Goal: Task Accomplishment & Management: Complete application form

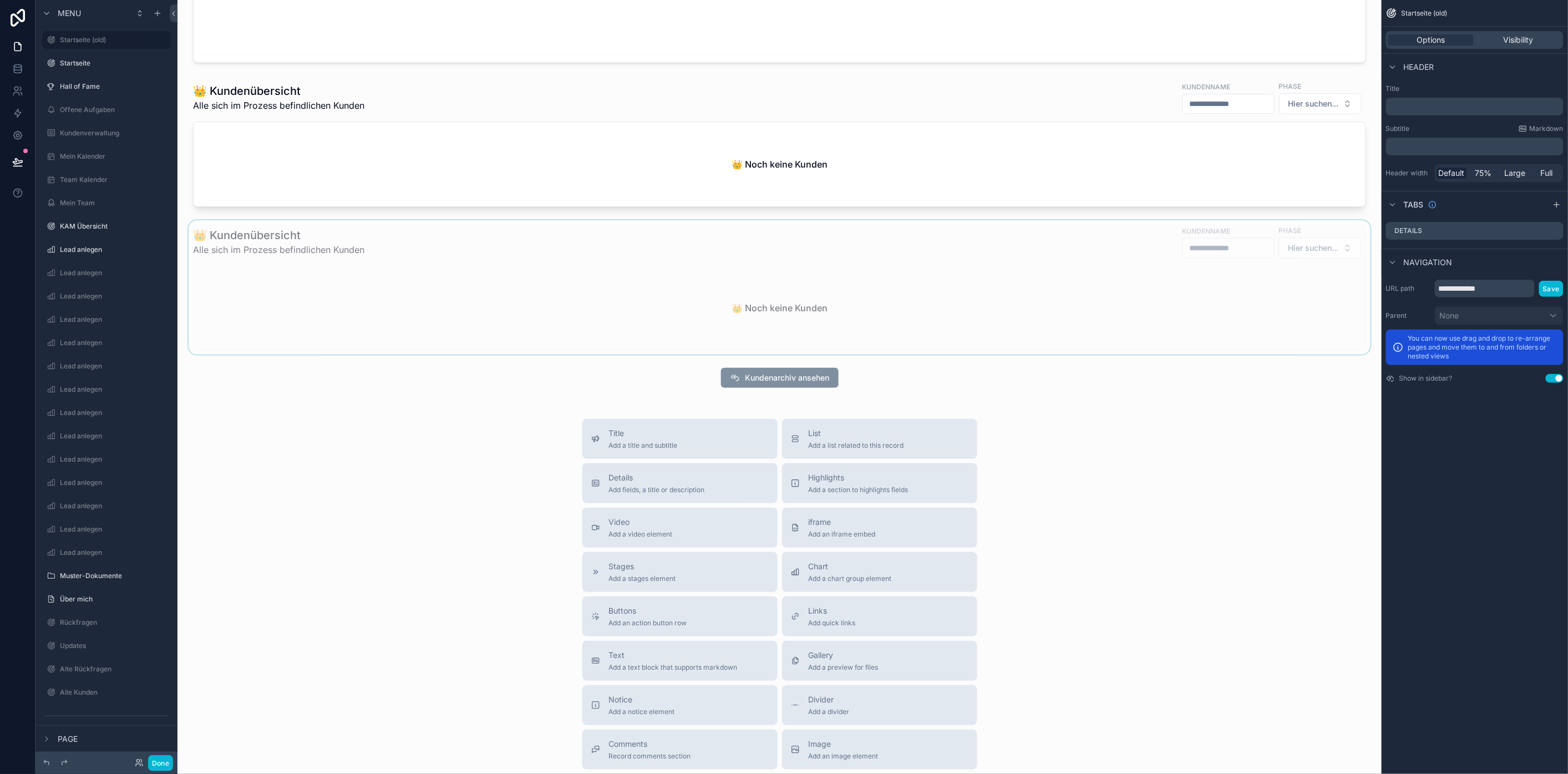
scroll to position [1172, 0]
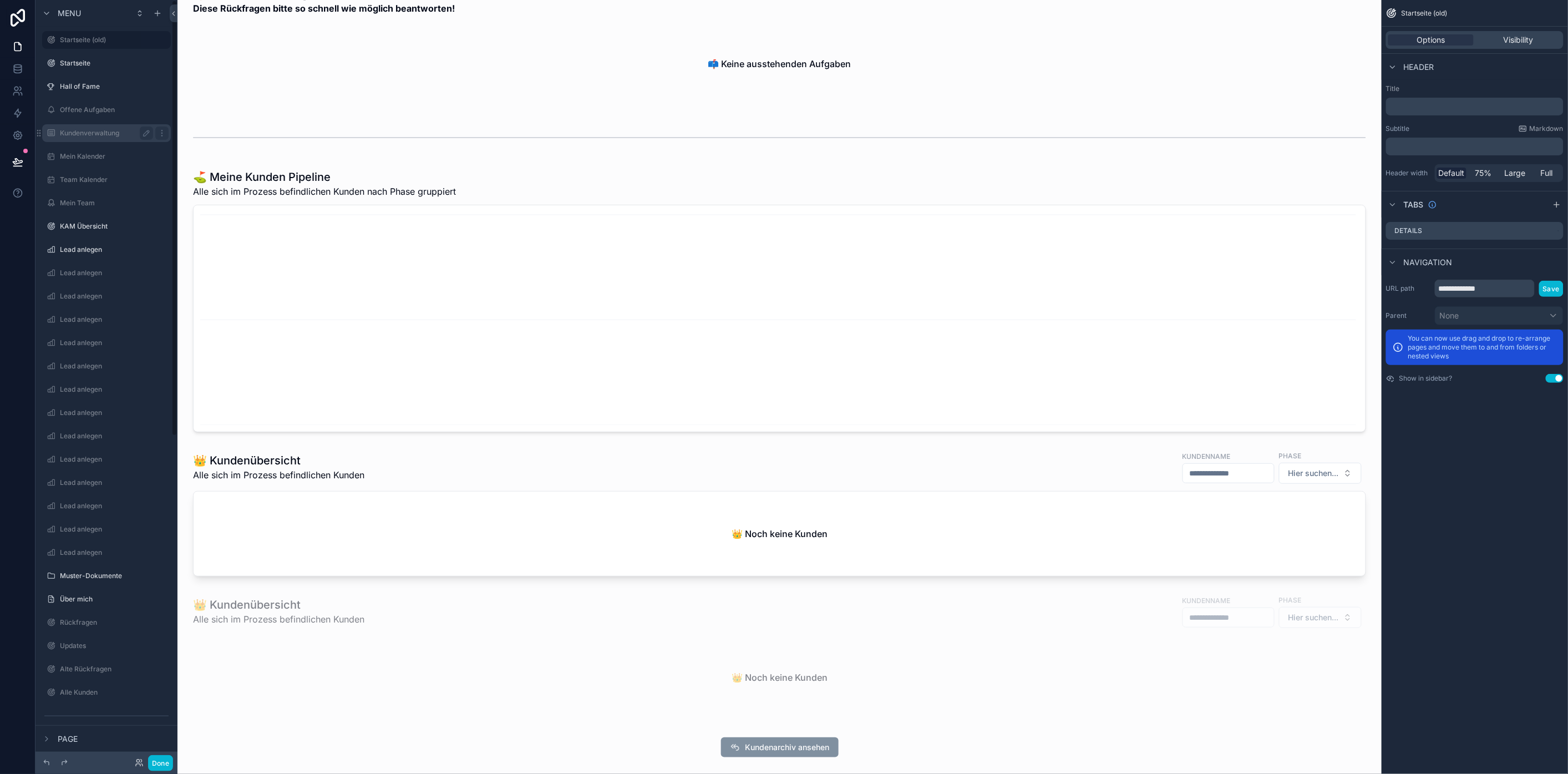
drag, startPoint x: 54, startPoint y: 144, endPoint x: 66, endPoint y: 139, distance: 13.0
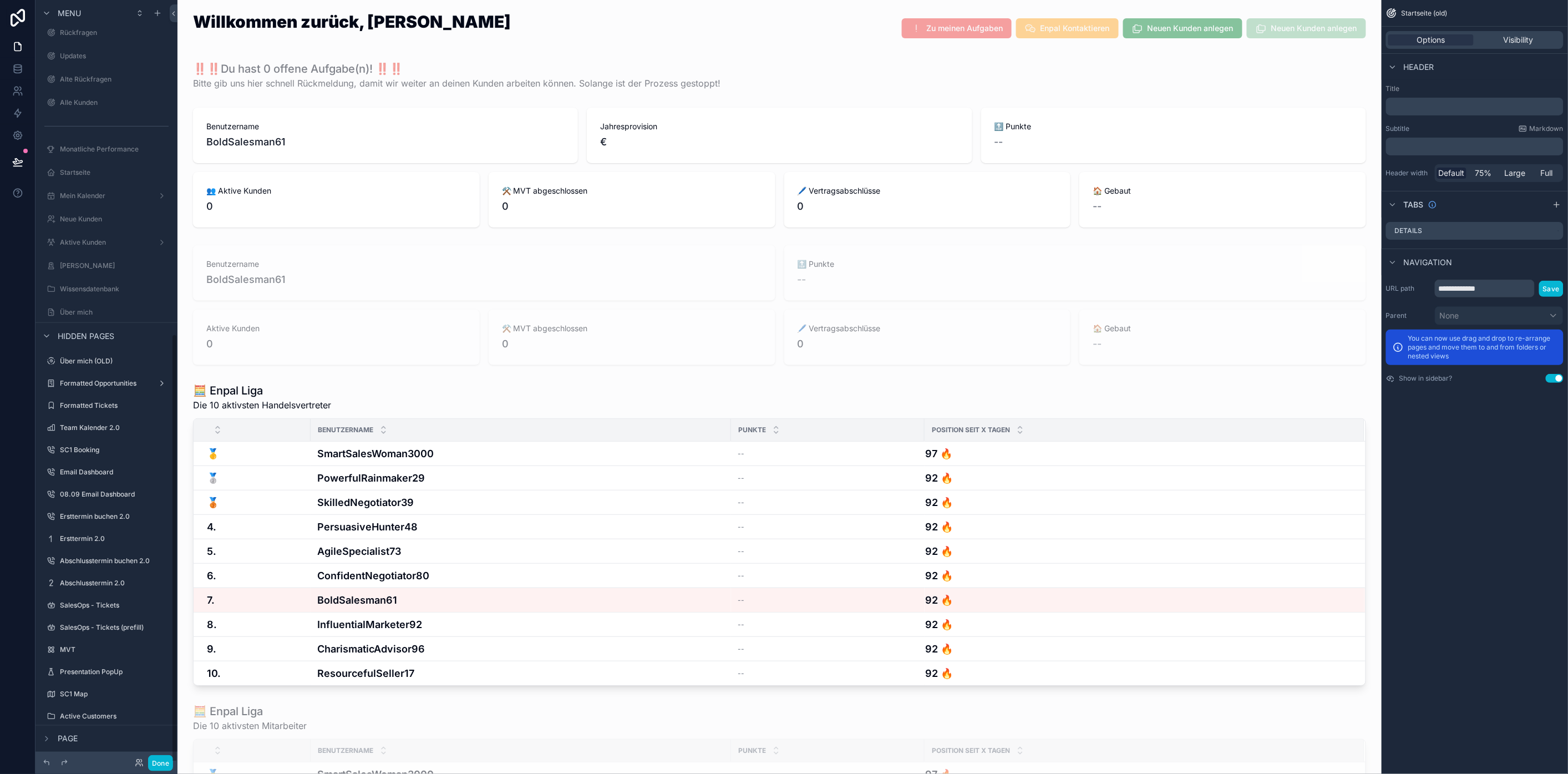
scroll to position [23, 9]
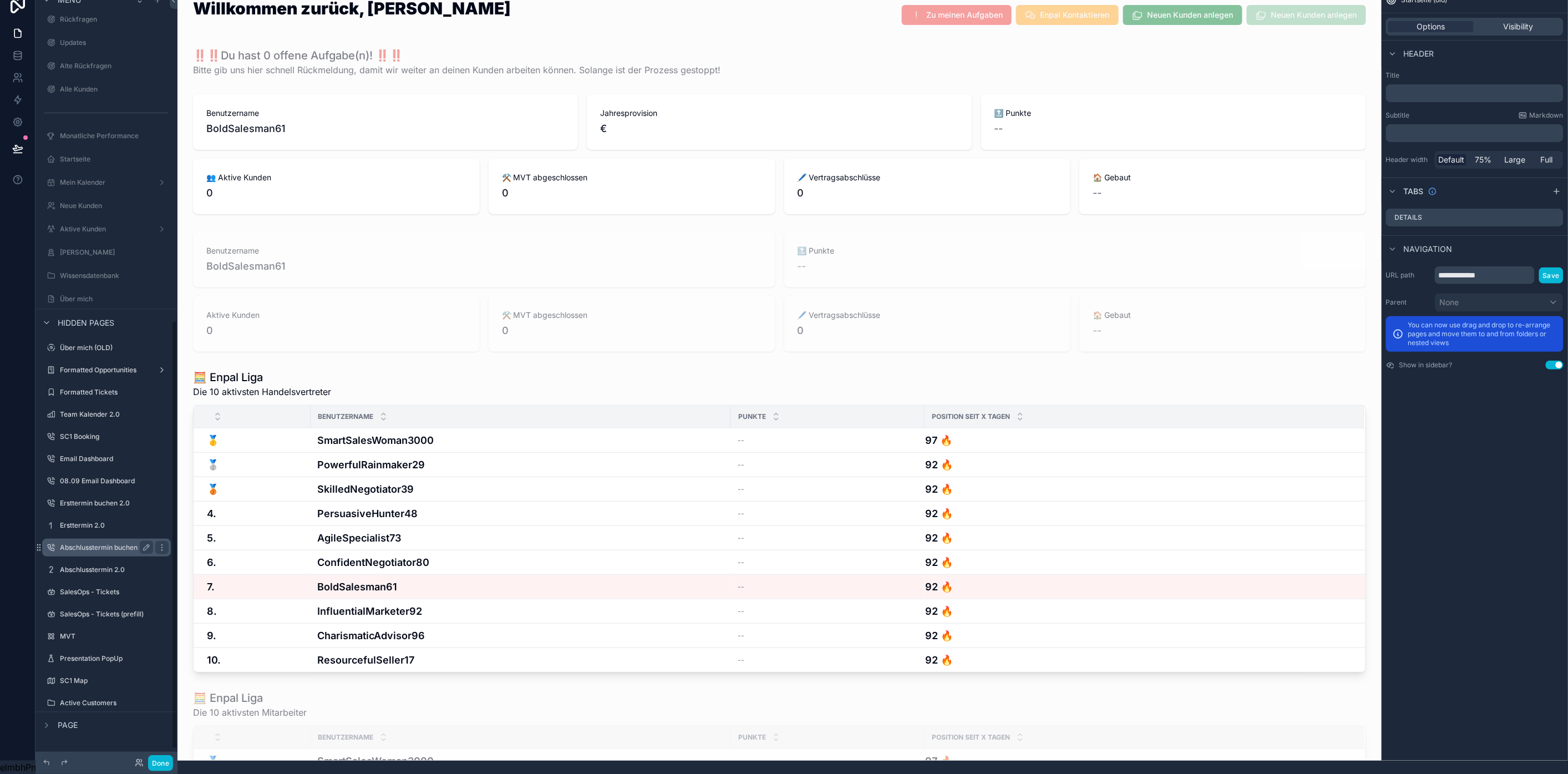
click at [93, 541] on div "Abschlusstermin buchen 2.0" at bounding box center [106, 547] width 93 height 13
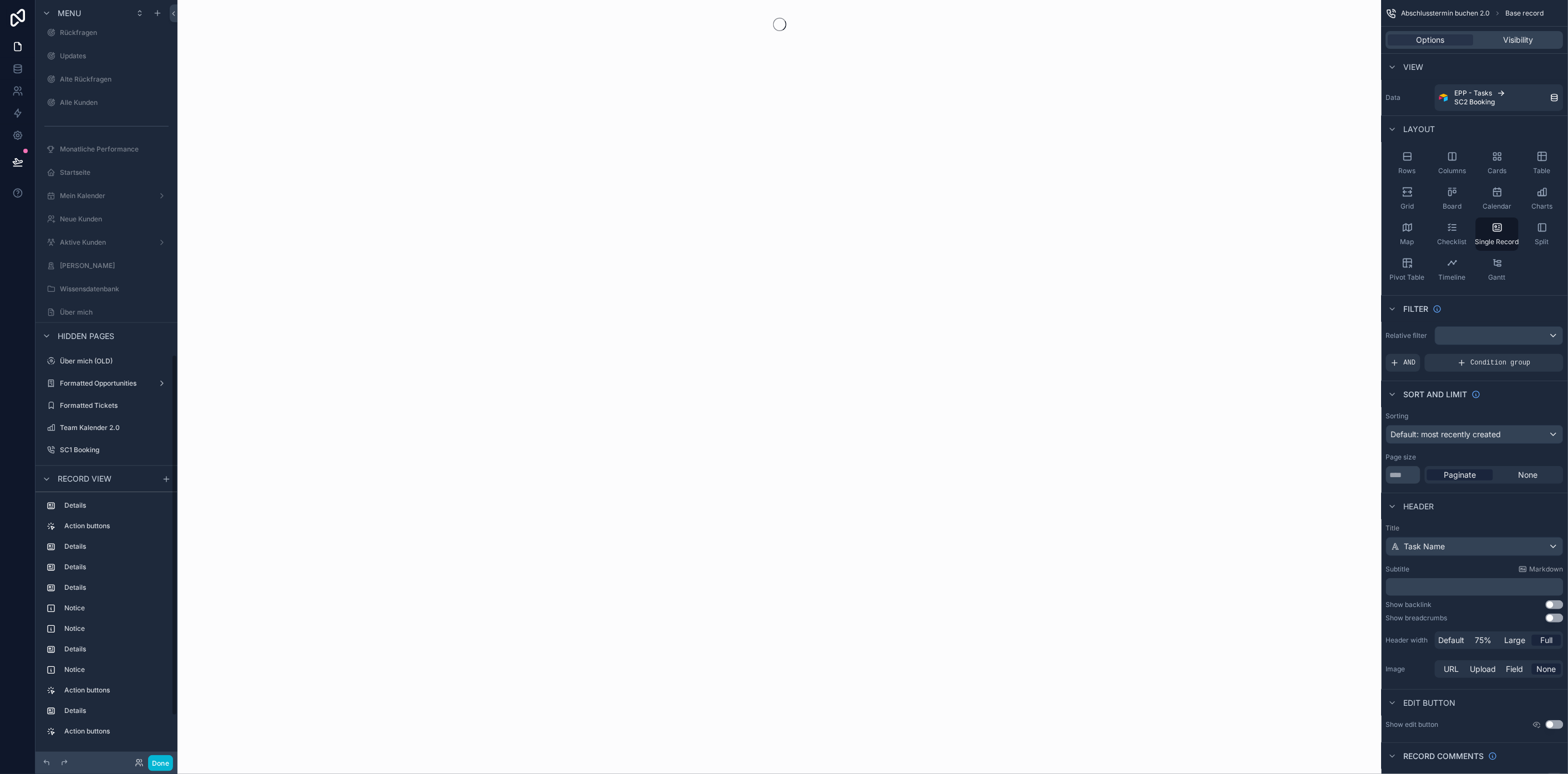
scroll to position [753, 0]
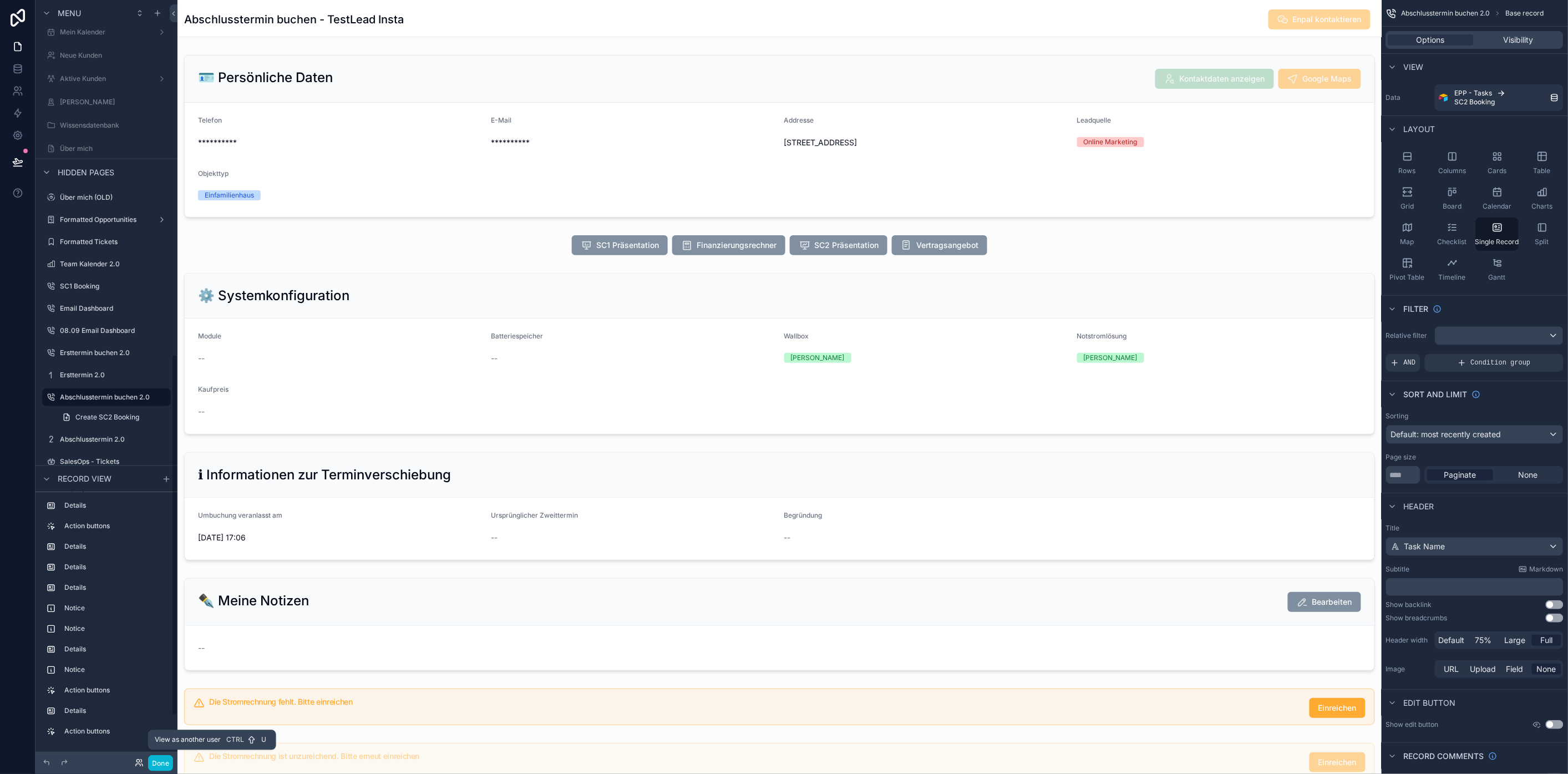
click at [141, 762] on icon at bounding box center [141, 761] width 1 height 3
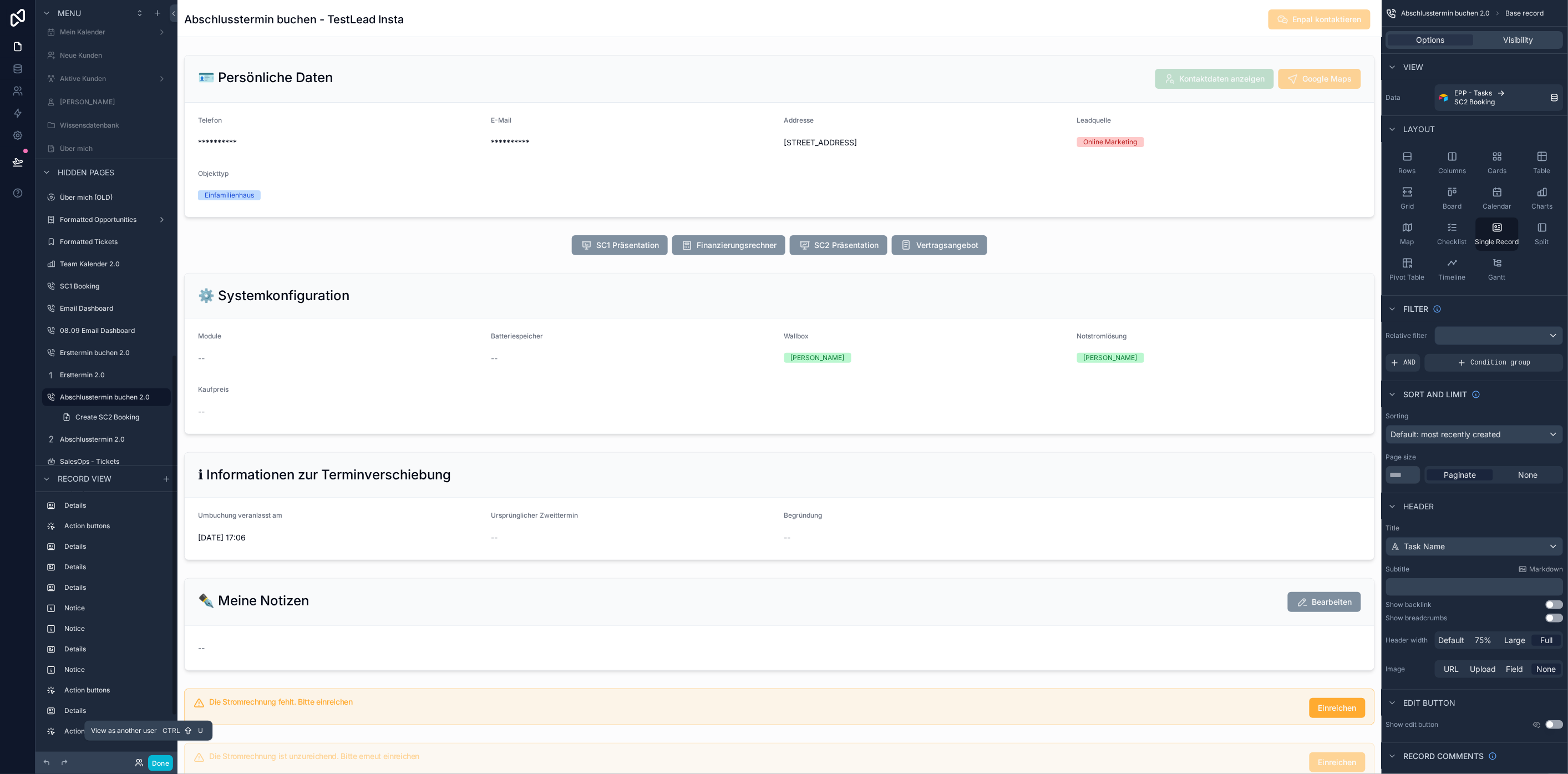
click at [136, 763] on icon at bounding box center [139, 763] width 9 height 9
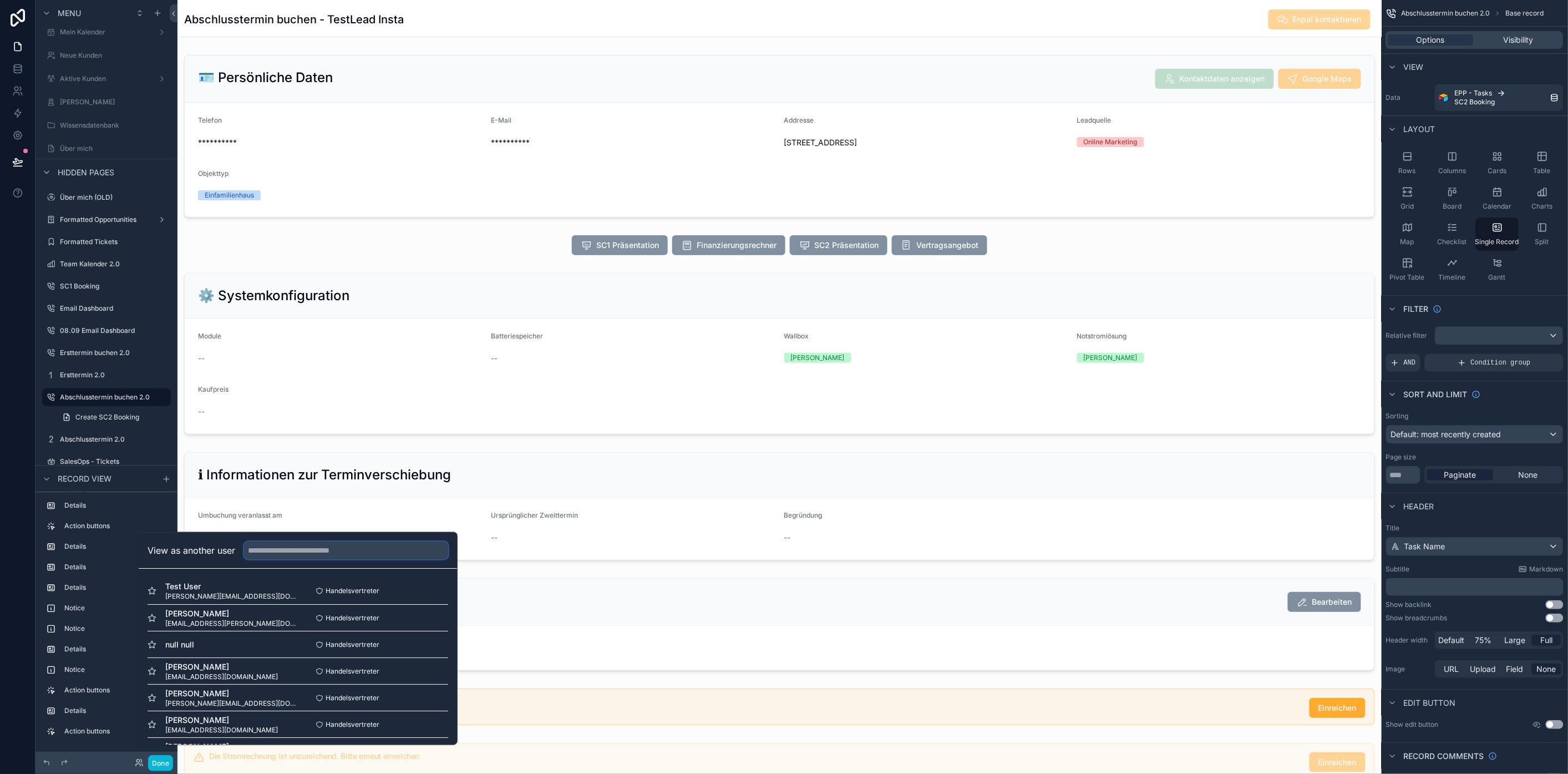
click at [308, 558] on input "text" at bounding box center [346, 550] width 204 height 18
type input "****"
click at [423, 624] on button "Select" at bounding box center [433, 617] width 29 height 16
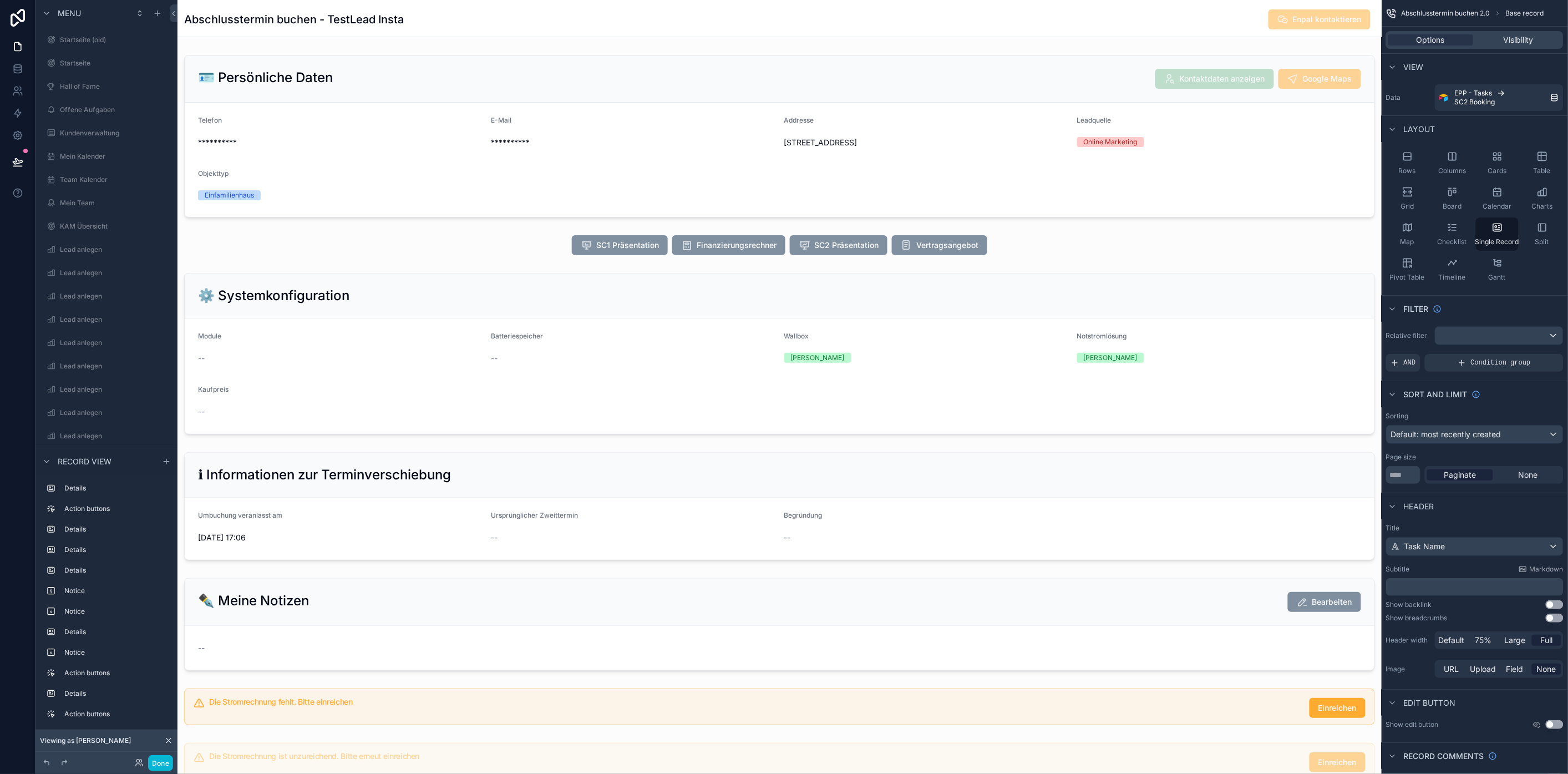
scroll to position [753, 0]
click at [154, 765] on button "Done" at bounding box center [160, 763] width 25 height 16
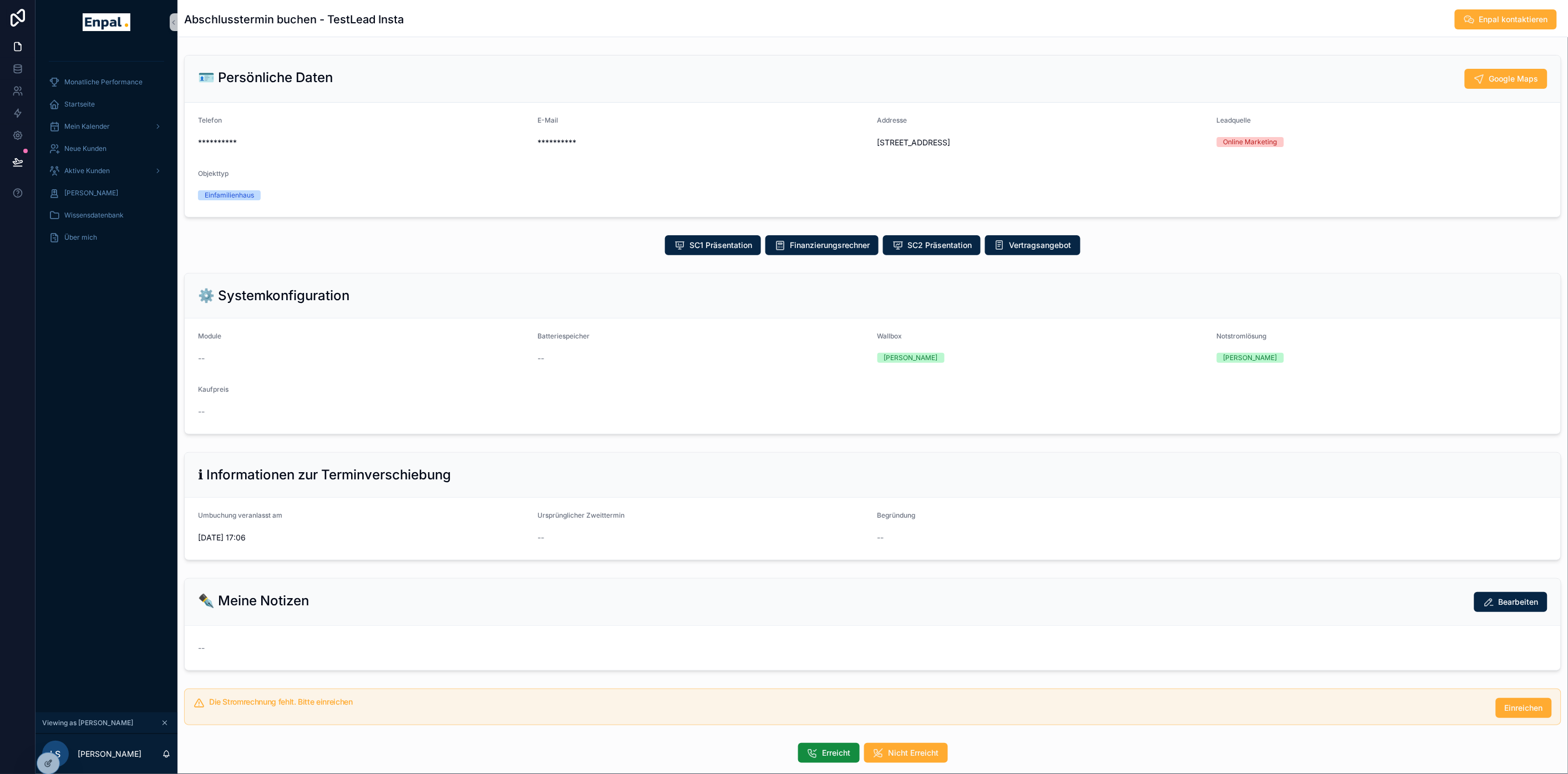
scroll to position [66, 0]
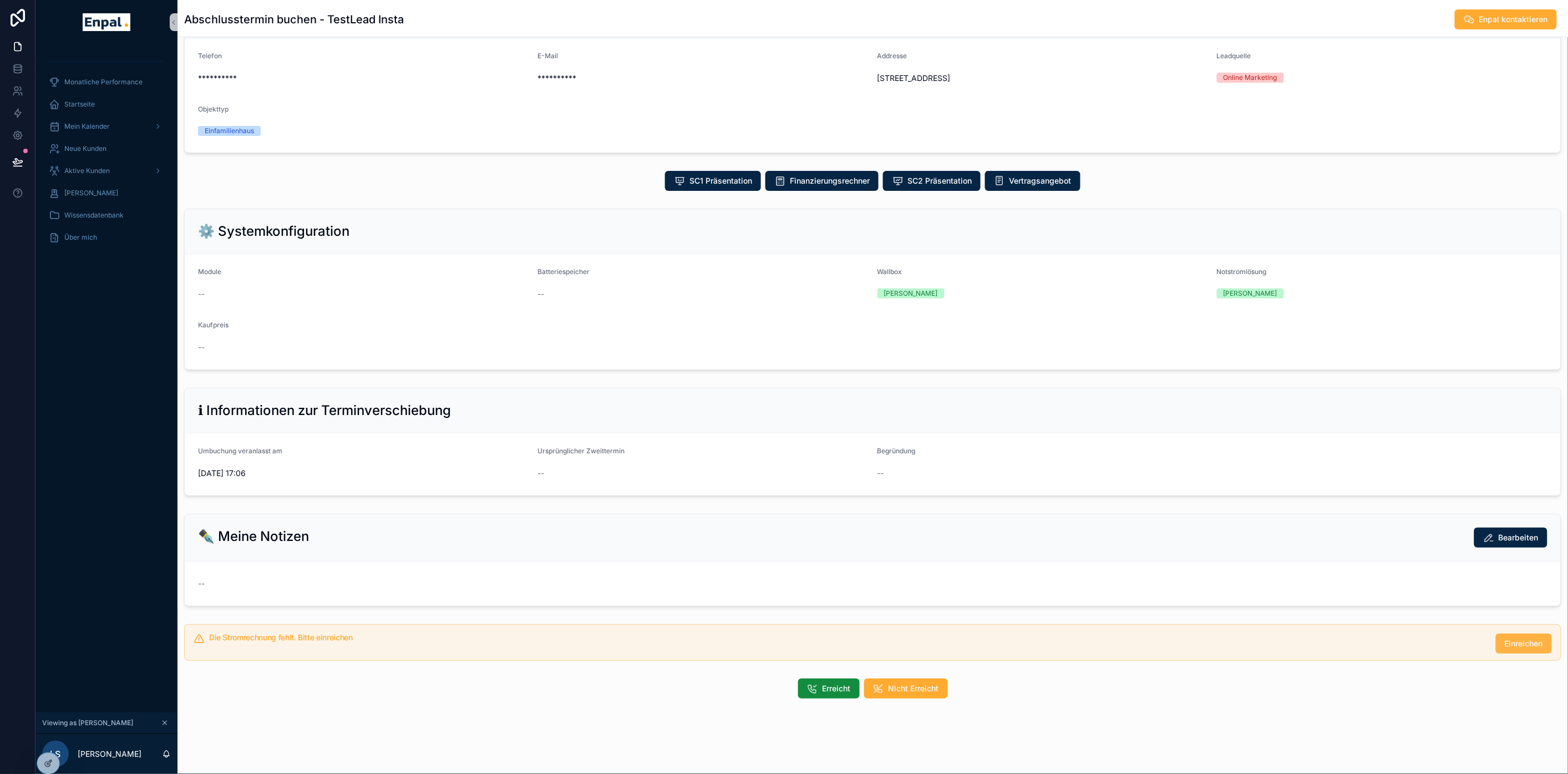
click at [1513, 646] on button "Einreichen" at bounding box center [1524, 644] width 56 height 20
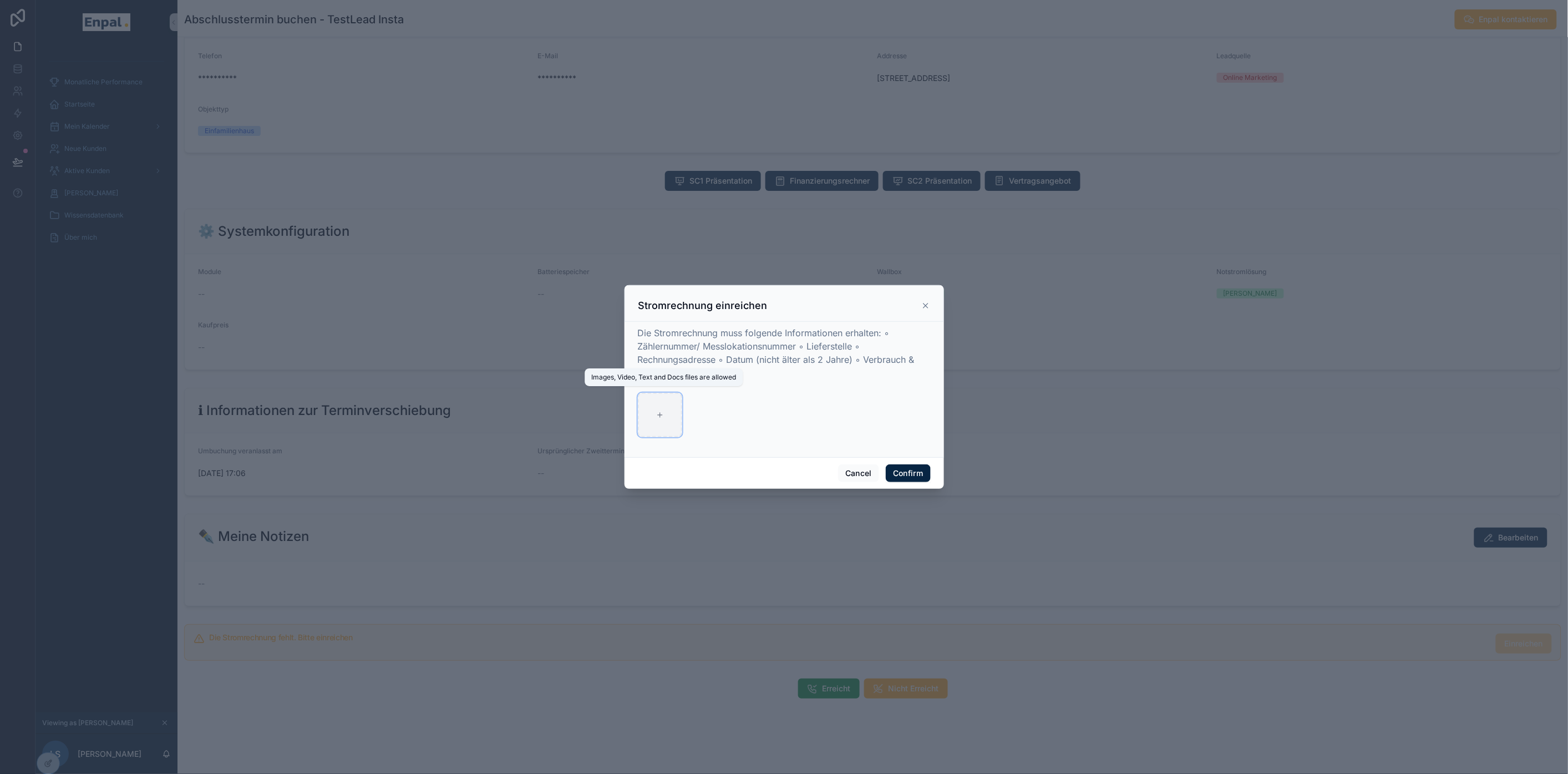
click at [668, 422] on div at bounding box center [660, 415] width 44 height 44
type input "**********"
click at [906, 475] on button "Confirm" at bounding box center [908, 473] width 44 height 18
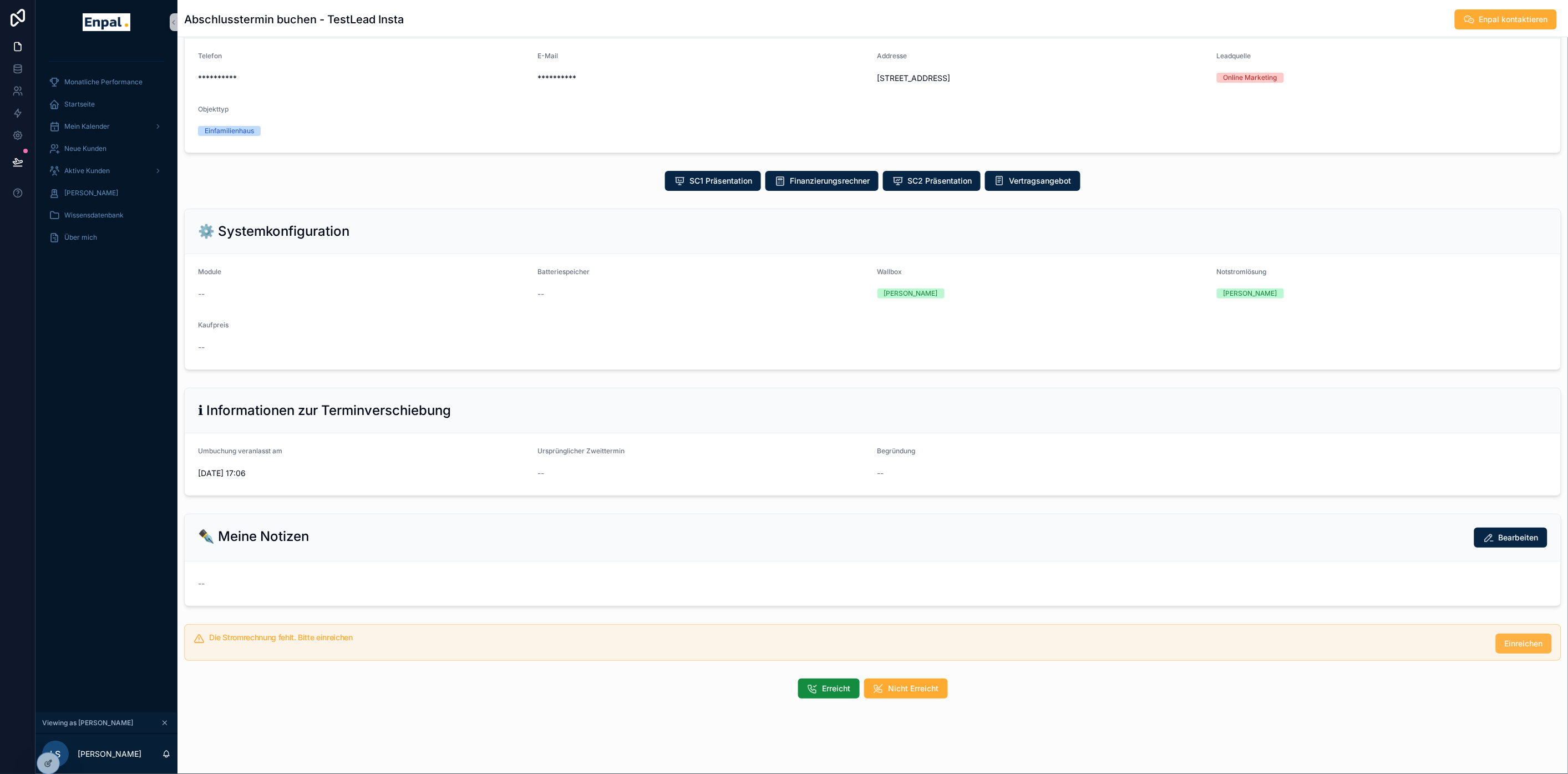
click at [1510, 649] on span "Einreichen" at bounding box center [1524, 644] width 38 height 11
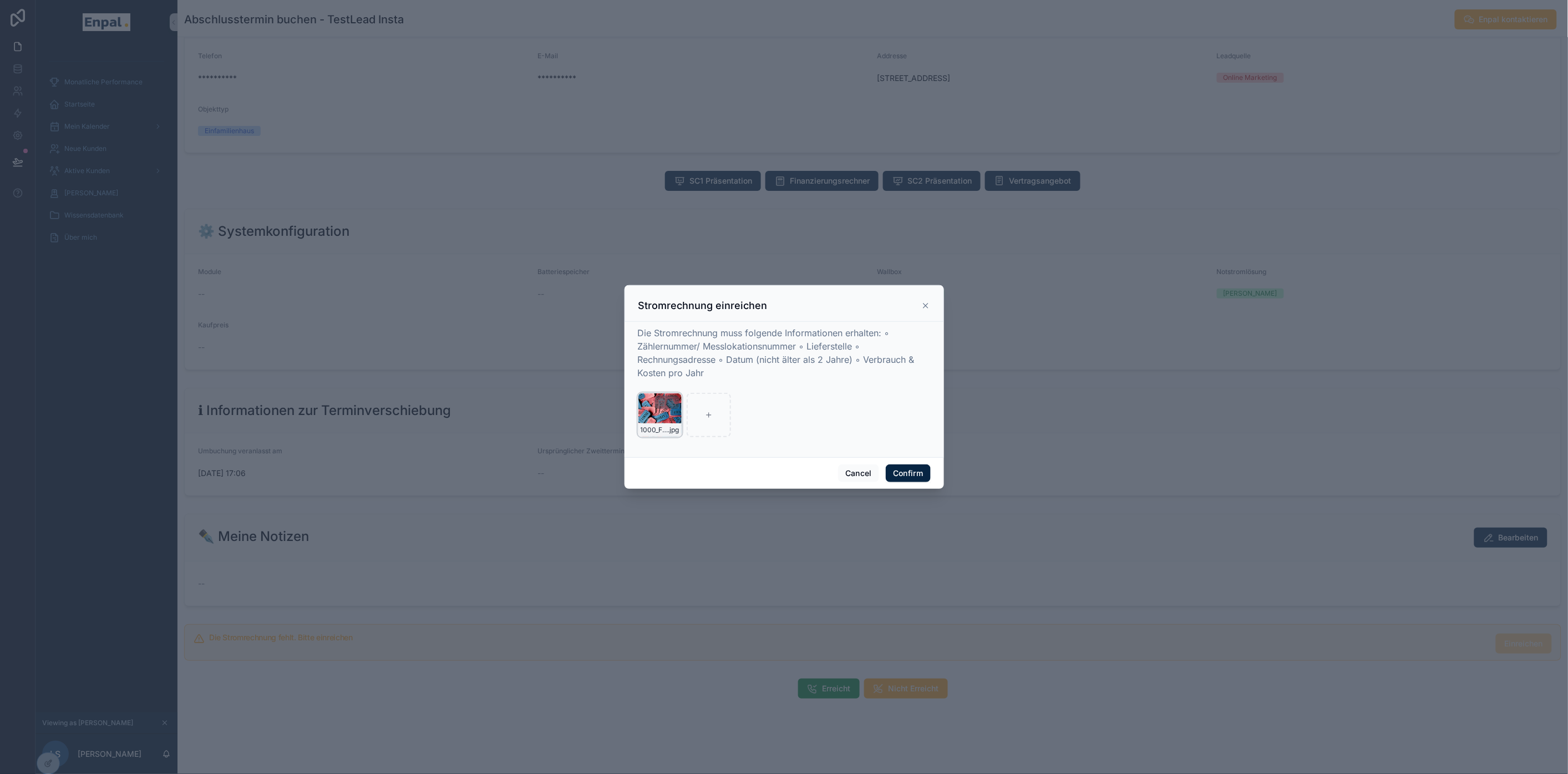
click at [638, 424] on div "1000_F_1928606_ylHRkuZMfpqdI678nxblZsXBz9oTlQ-(1) .jpg" at bounding box center [660, 415] width 44 height 44
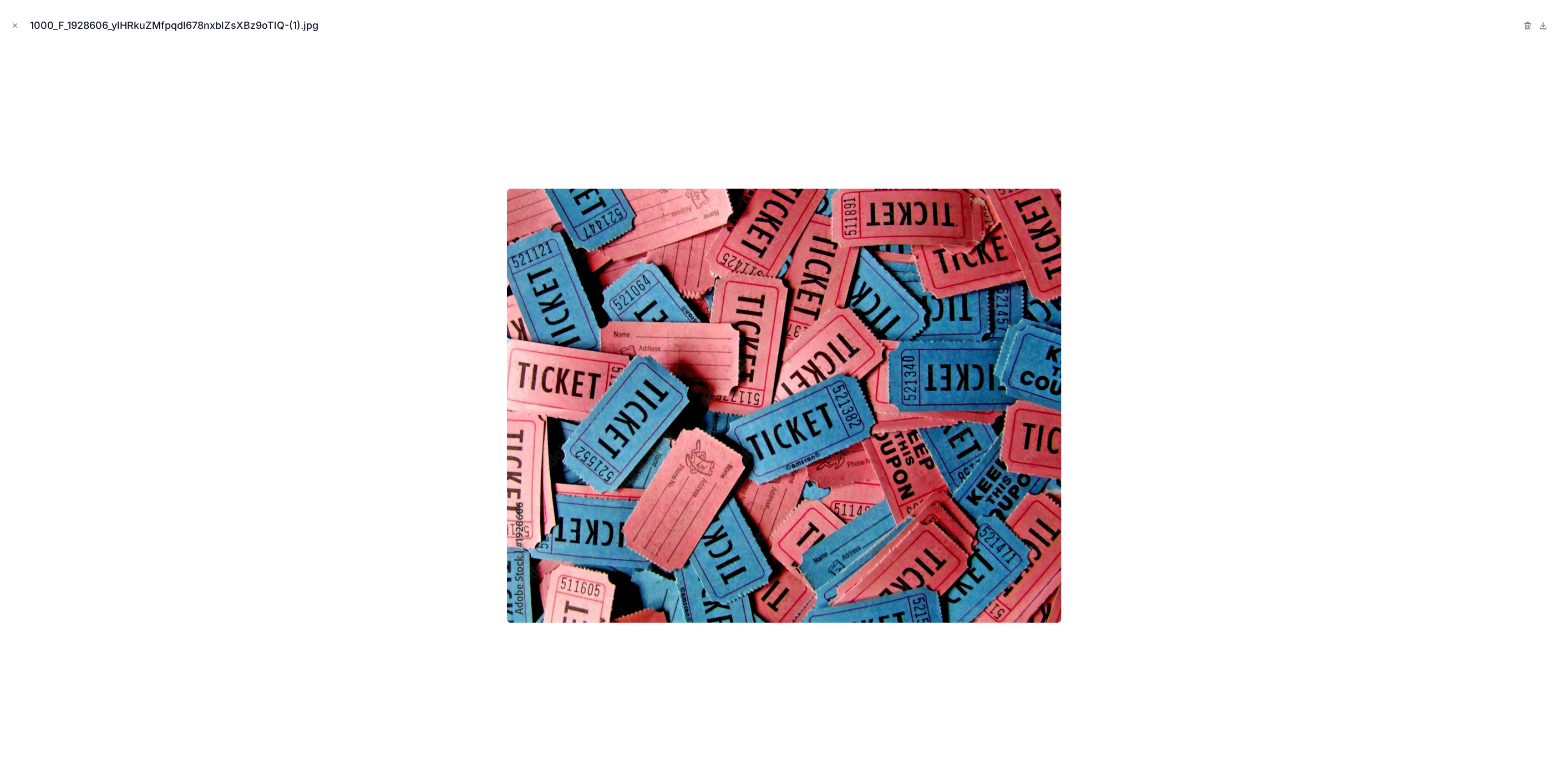
click at [1266, 21] on div "1000_F_1928606_ylHRkuZMfpqdI678nxblZsXBz9oTlQ-(1).jpg" at bounding box center [784, 26] width 1550 height 33
click at [1533, 26] on icon "button" at bounding box center [1528, 26] width 9 height 9
click at [1510, 27] on span "Confirm delete?" at bounding box center [1477, 26] width 66 height 13
click at [1510, 25] on span "Confirm delete?" at bounding box center [1477, 26] width 66 height 13
click at [1521, 25] on icon "button" at bounding box center [1517, 26] width 9 height 9
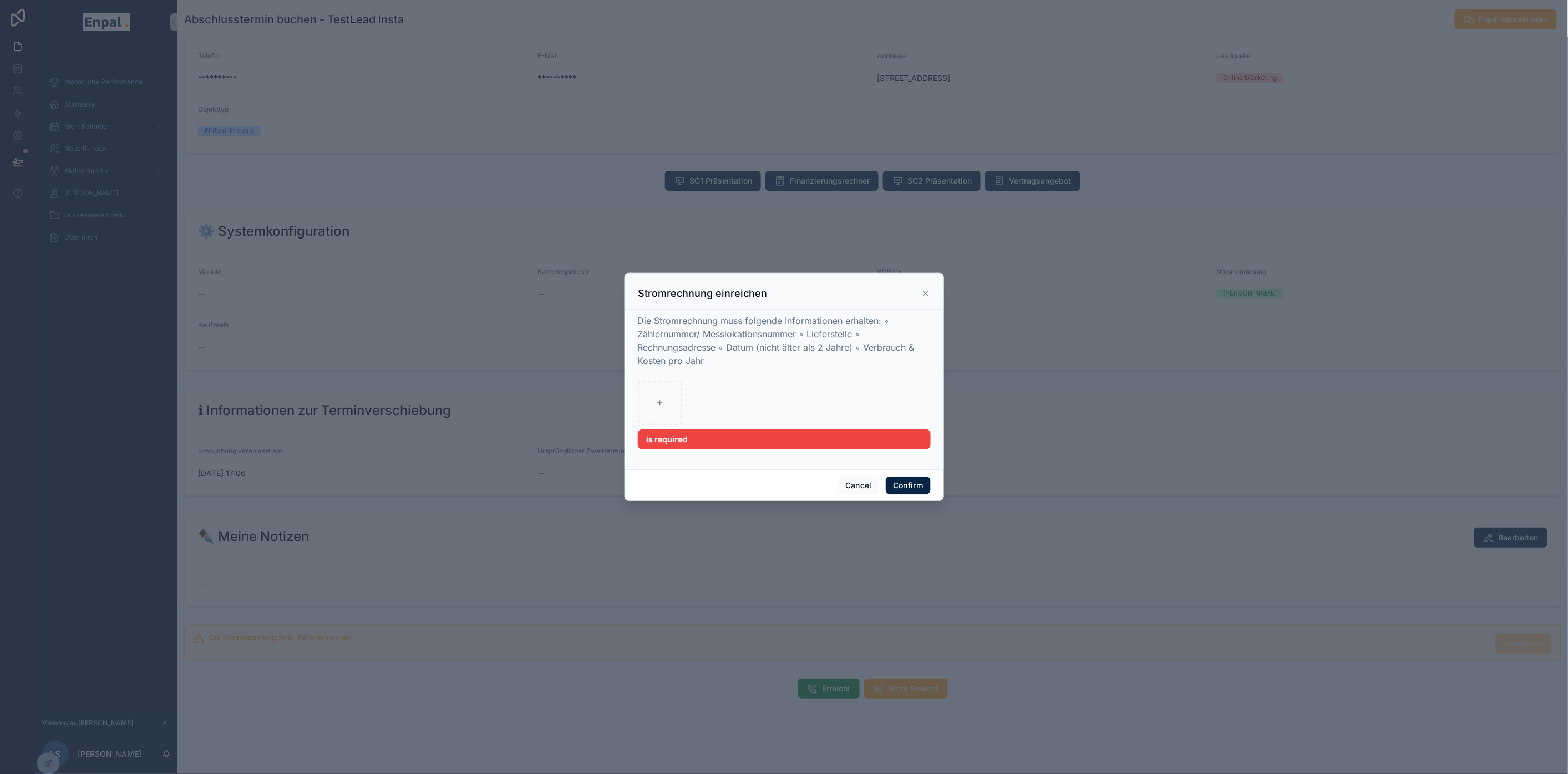
click at [814, 407] on div at bounding box center [784, 403] width 293 height 44
click at [668, 409] on div at bounding box center [660, 403] width 44 height 44
type input "**********"
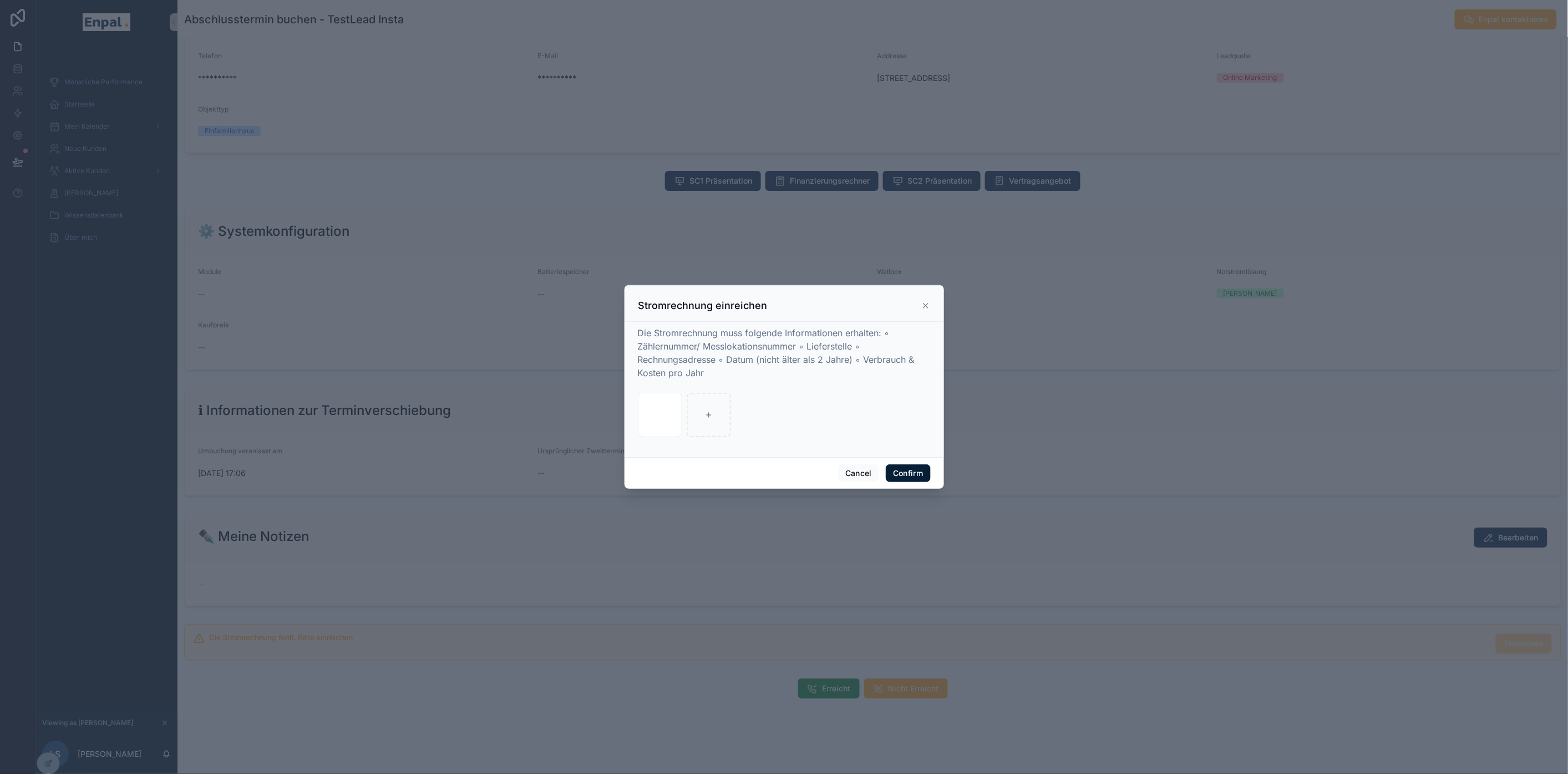
drag, startPoint x: 911, startPoint y: 483, endPoint x: 1468, endPoint y: 325, distance: 579.0
click at [911, 482] on button "Confirm" at bounding box center [908, 473] width 44 height 18
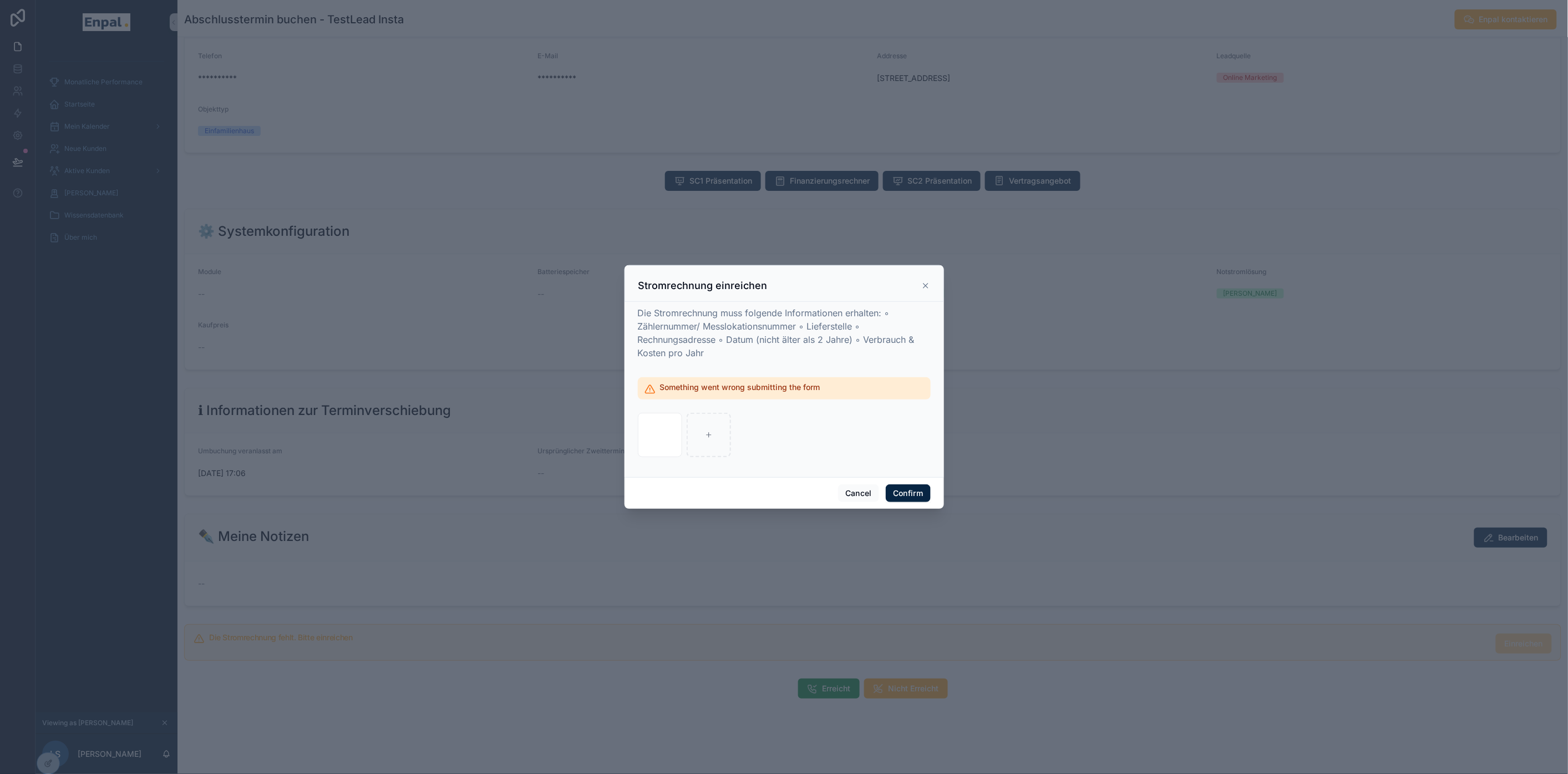
click at [900, 432] on div "1000_F_1928606_ylHRkuZMfpqdI678nxblZsXBz9oTlQ (1) .jpg" at bounding box center [784, 435] width 293 height 44
click at [900, 495] on button "Confirm" at bounding box center [908, 493] width 44 height 18
click at [860, 502] on button "Cancel" at bounding box center [858, 493] width 41 height 18
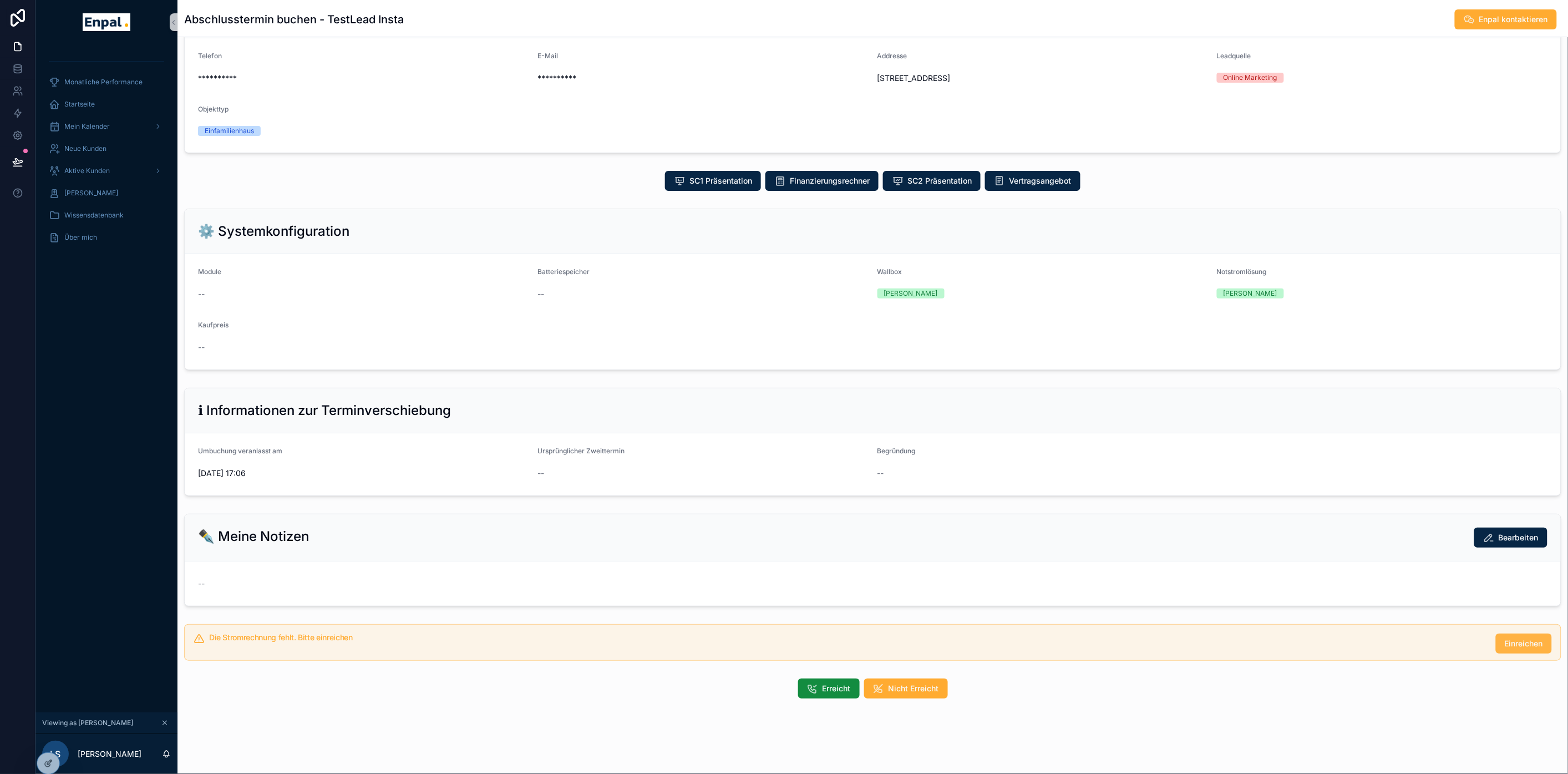
click at [1510, 649] on span "Einreichen" at bounding box center [1524, 644] width 38 height 11
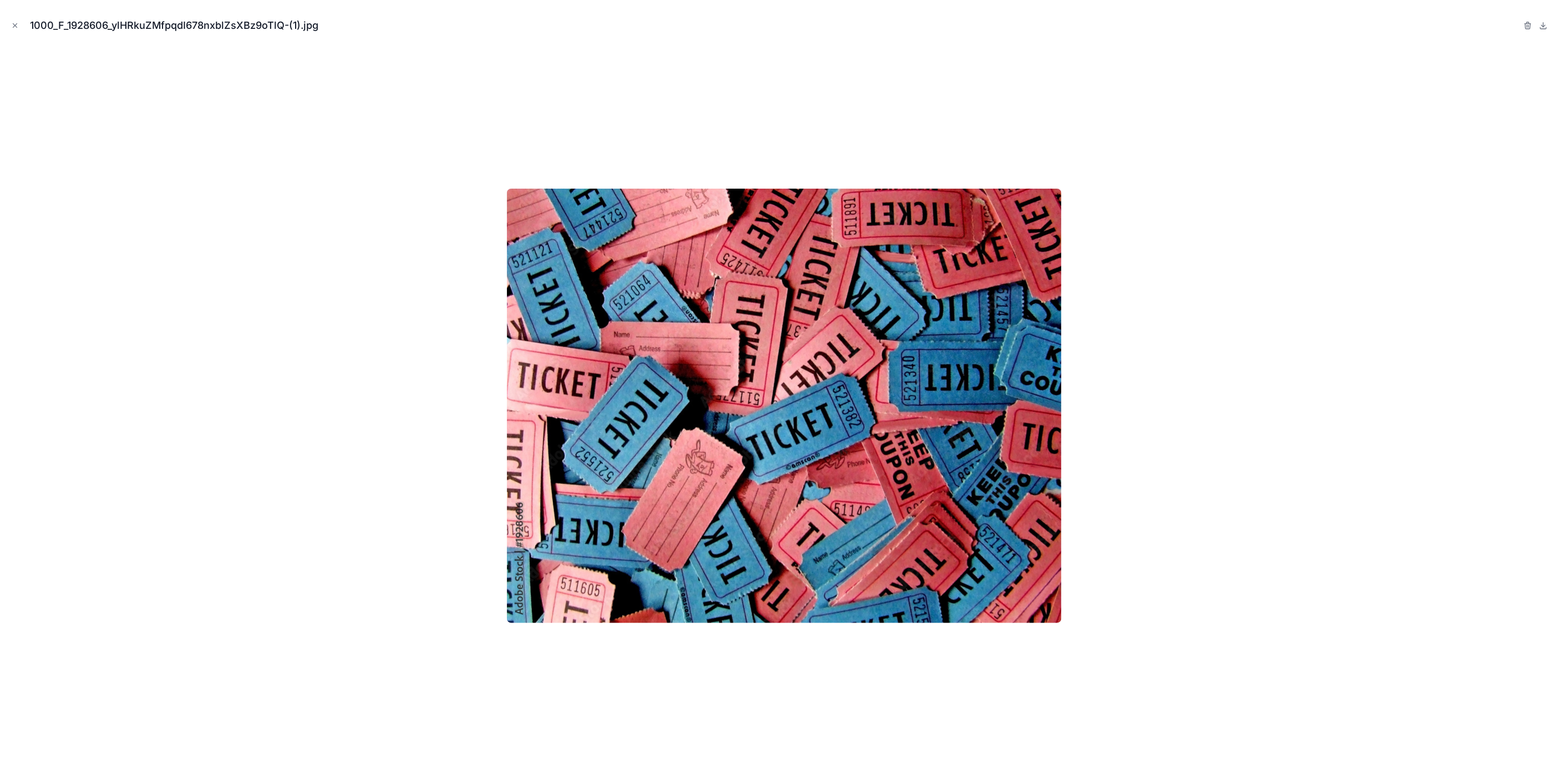
click at [1166, 110] on div at bounding box center [784, 406] width 1550 height 719
click at [403, 74] on div at bounding box center [784, 406] width 1550 height 719
click at [13, 24] on icon "Close modal" at bounding box center [15, 26] width 4 height 4
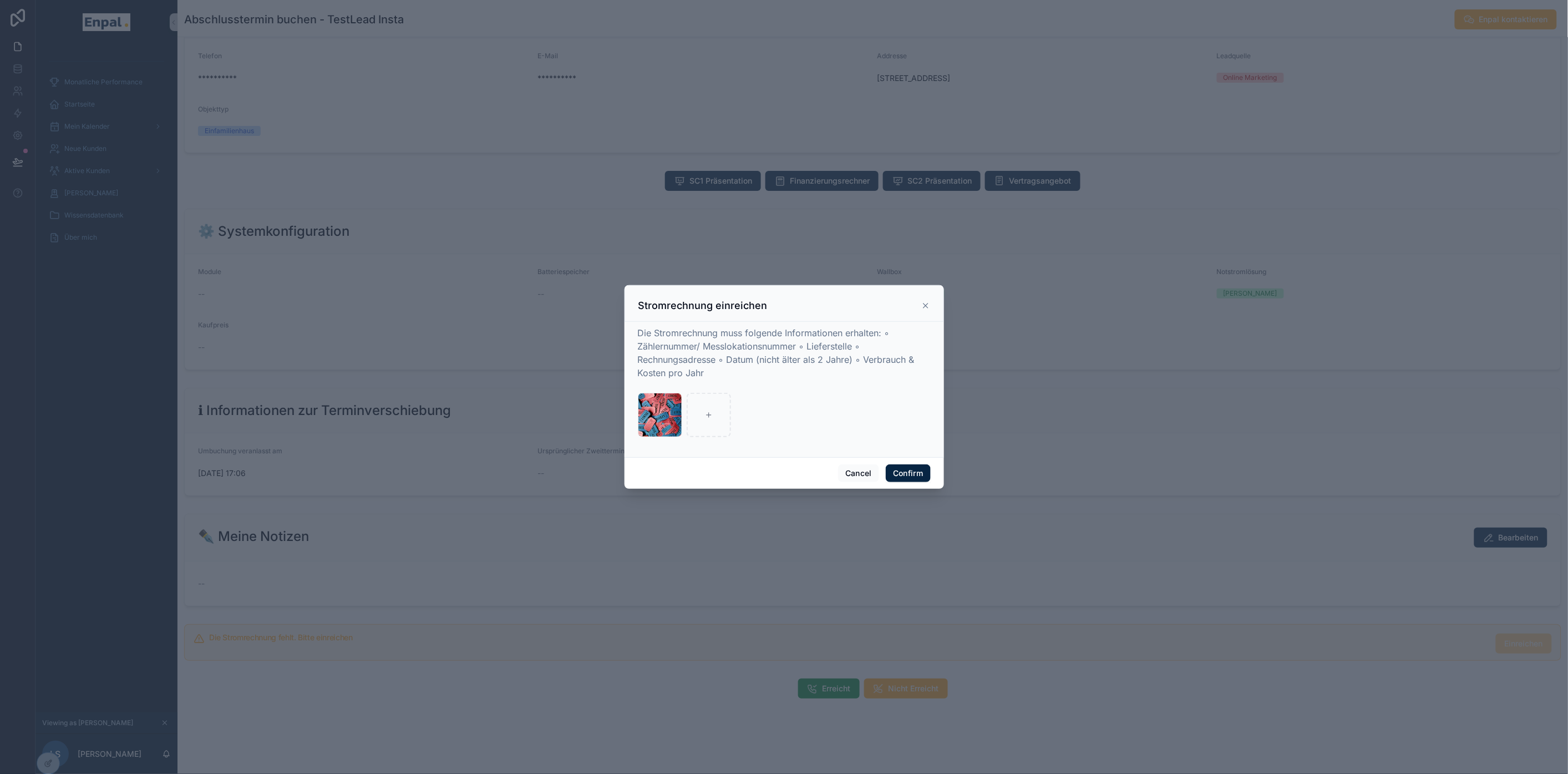
click at [1091, 428] on div at bounding box center [784, 387] width 1568 height 774
click at [922, 305] on div "Stromrechnung einreichen" at bounding box center [784, 306] width 292 height 13
click at [922, 310] on icon at bounding box center [926, 306] width 9 height 9
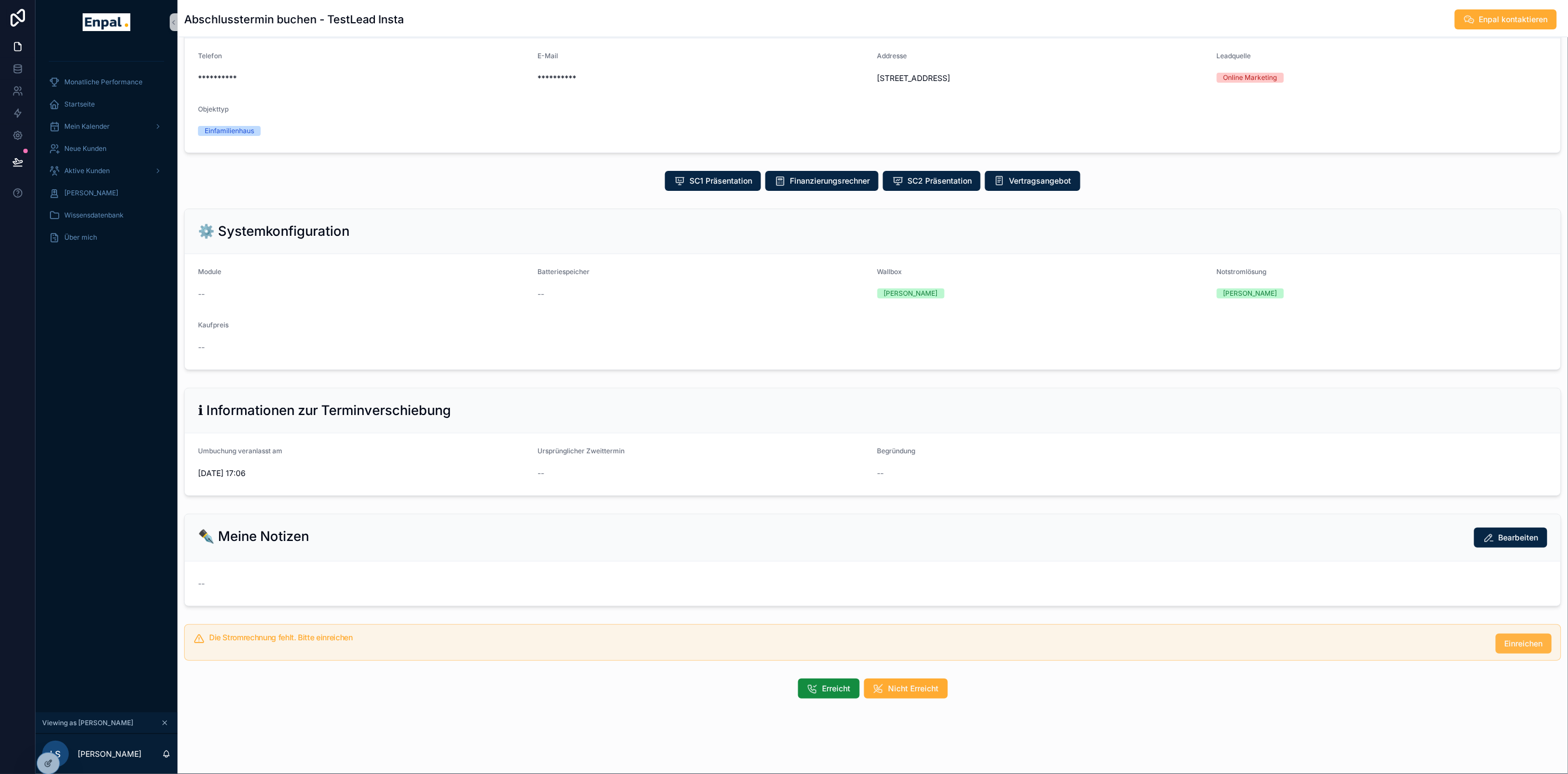
click at [1509, 653] on button "Einreichen" at bounding box center [1524, 644] width 56 height 20
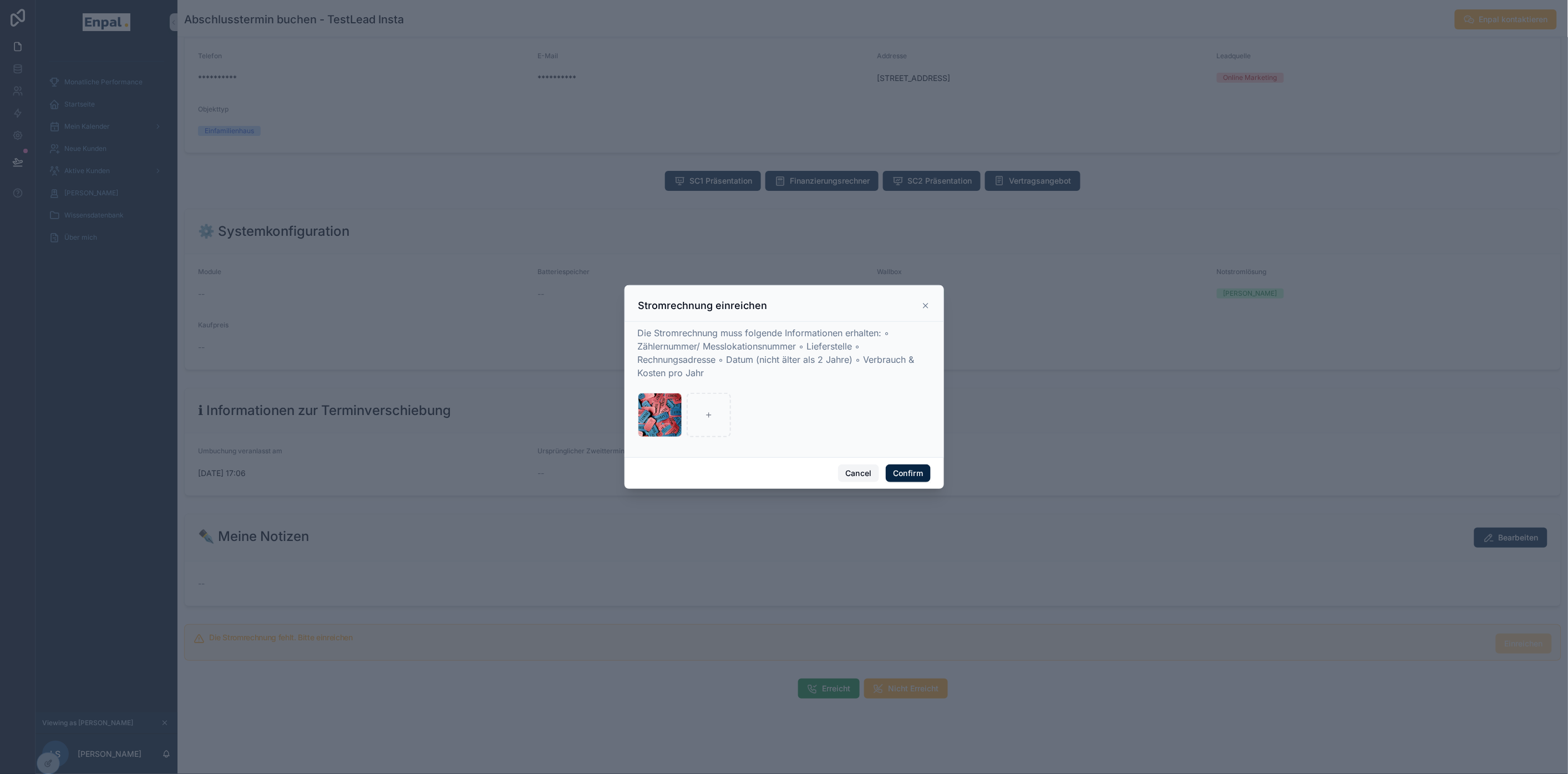
click at [861, 476] on button "Cancel" at bounding box center [858, 473] width 41 height 18
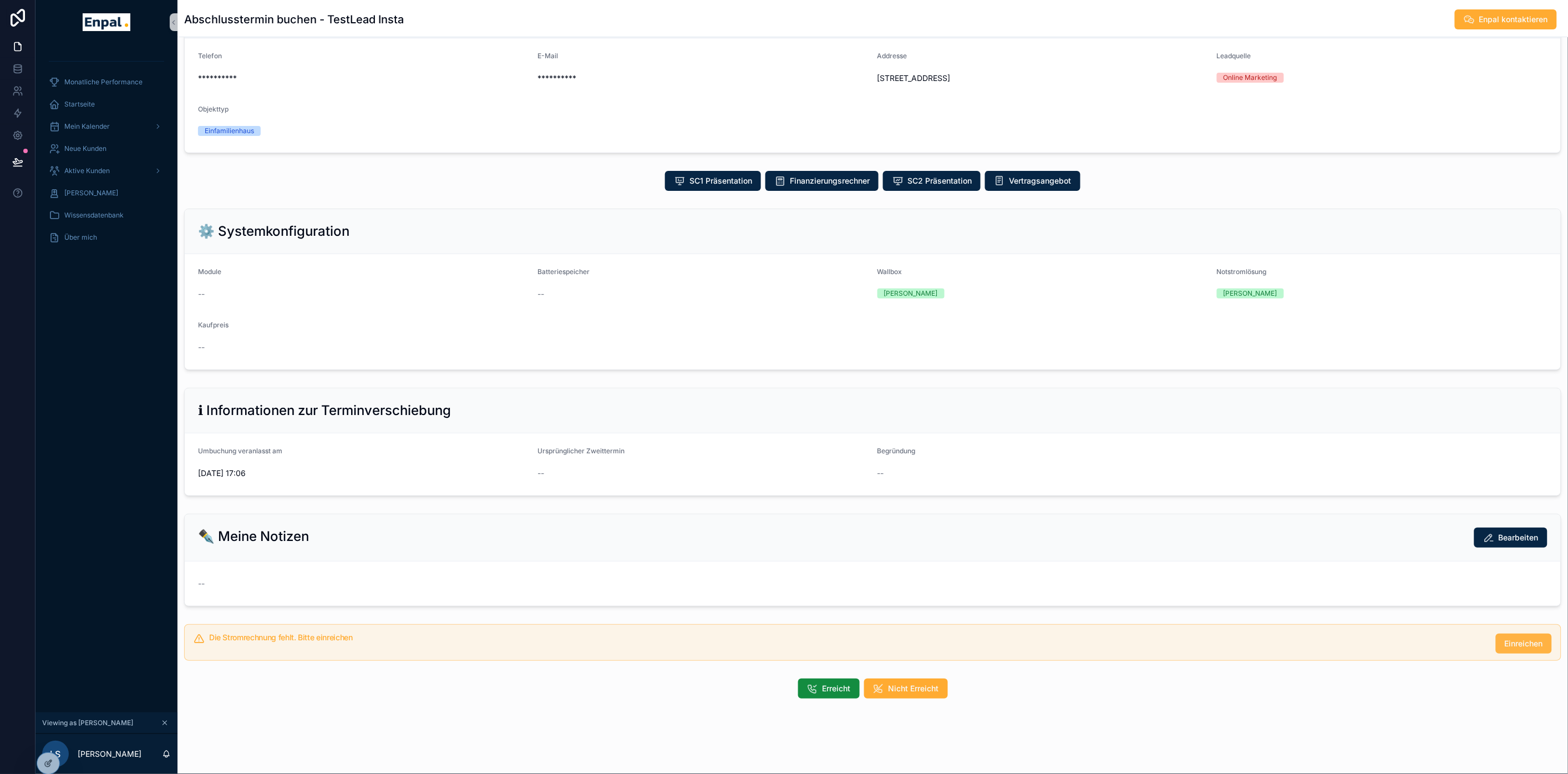
click at [1515, 649] on span "Einreichen" at bounding box center [1524, 644] width 38 height 11
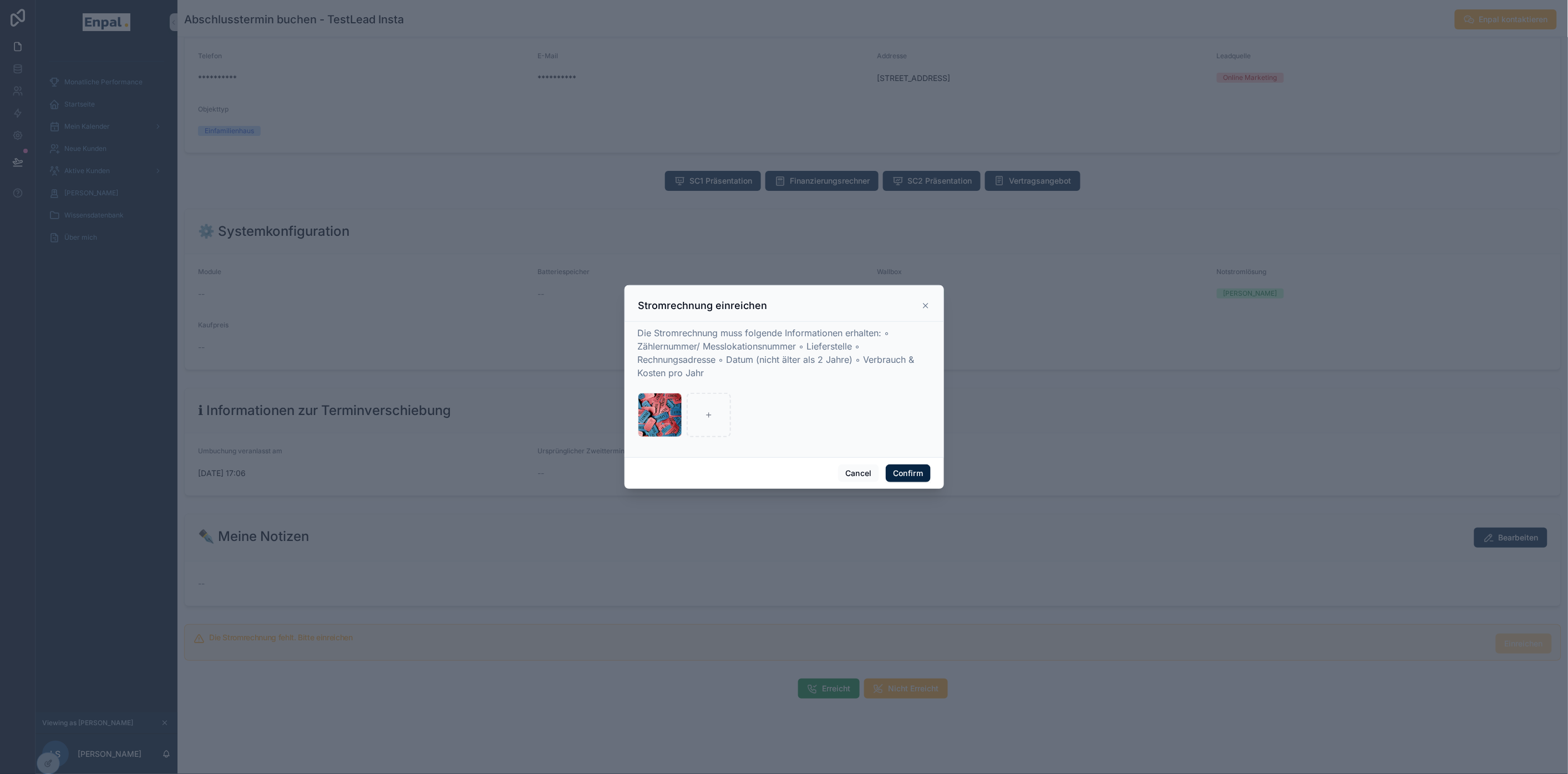
click at [644, 494] on div at bounding box center [784, 387] width 1568 height 774
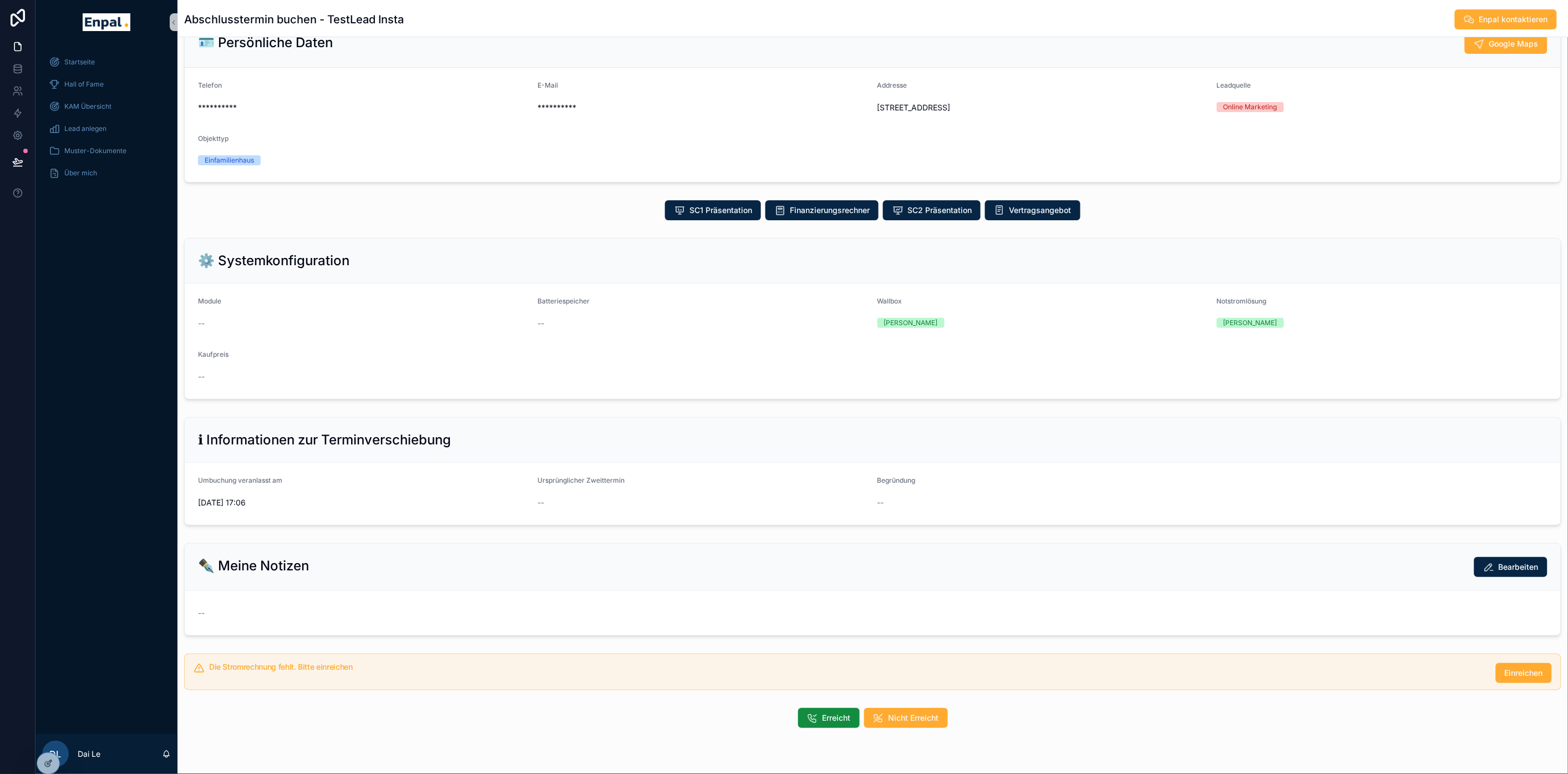
scroll to position [66, 0]
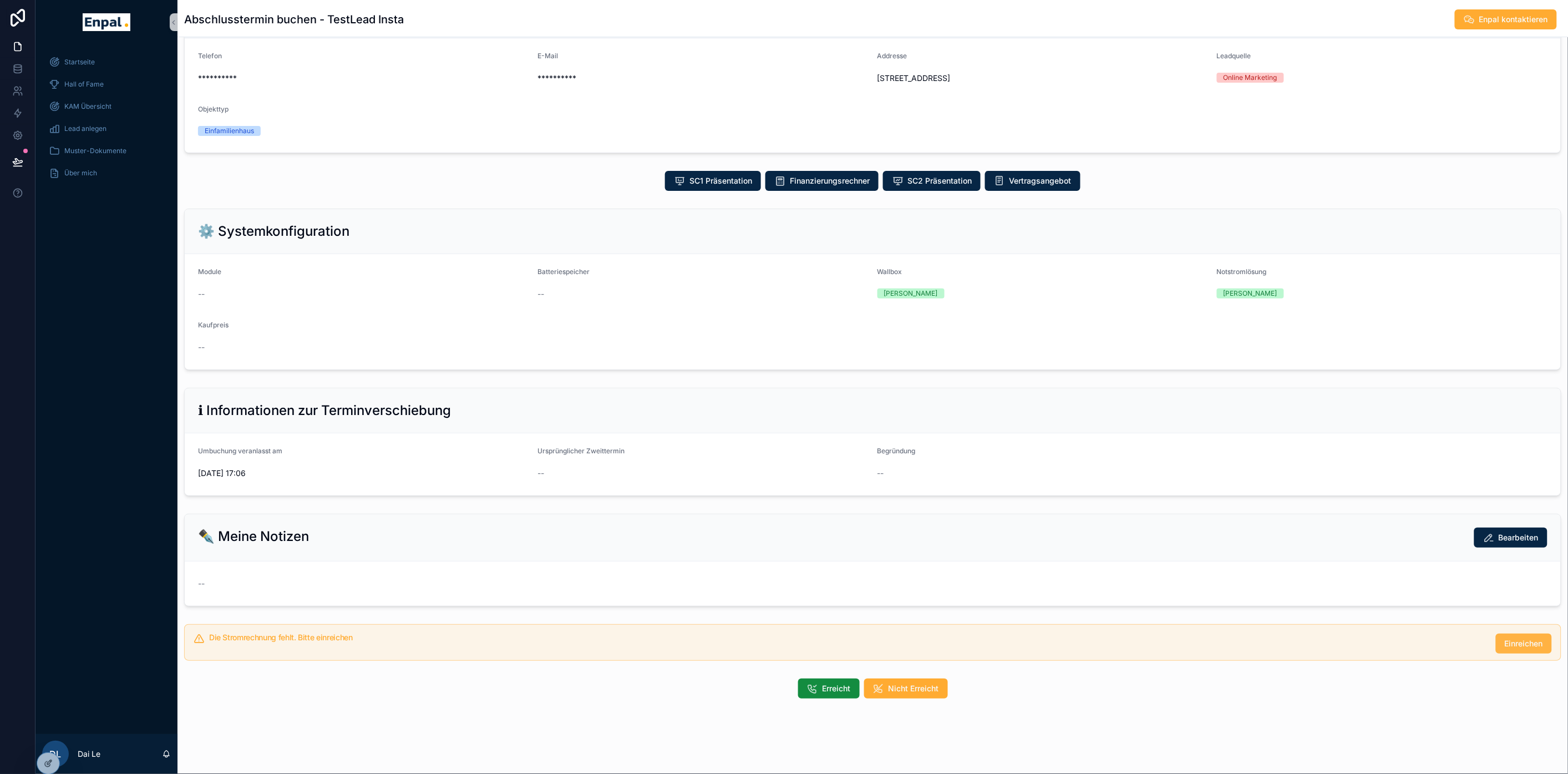
click at [1509, 649] on span "Einreichen" at bounding box center [1524, 644] width 38 height 11
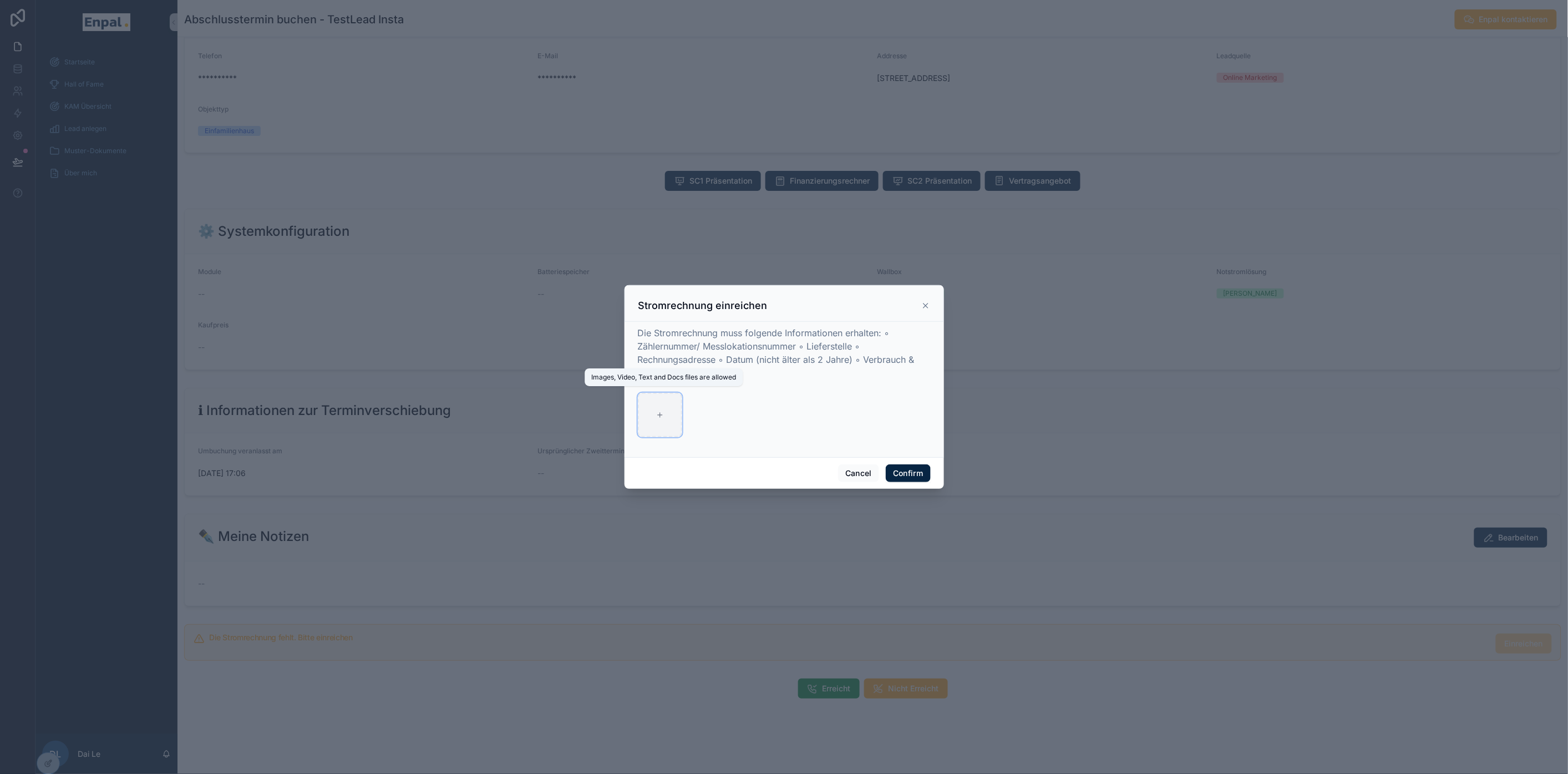
click at [653, 427] on div at bounding box center [660, 415] width 44 height 44
type input "**********"
click at [906, 474] on button "Confirm" at bounding box center [908, 473] width 44 height 18
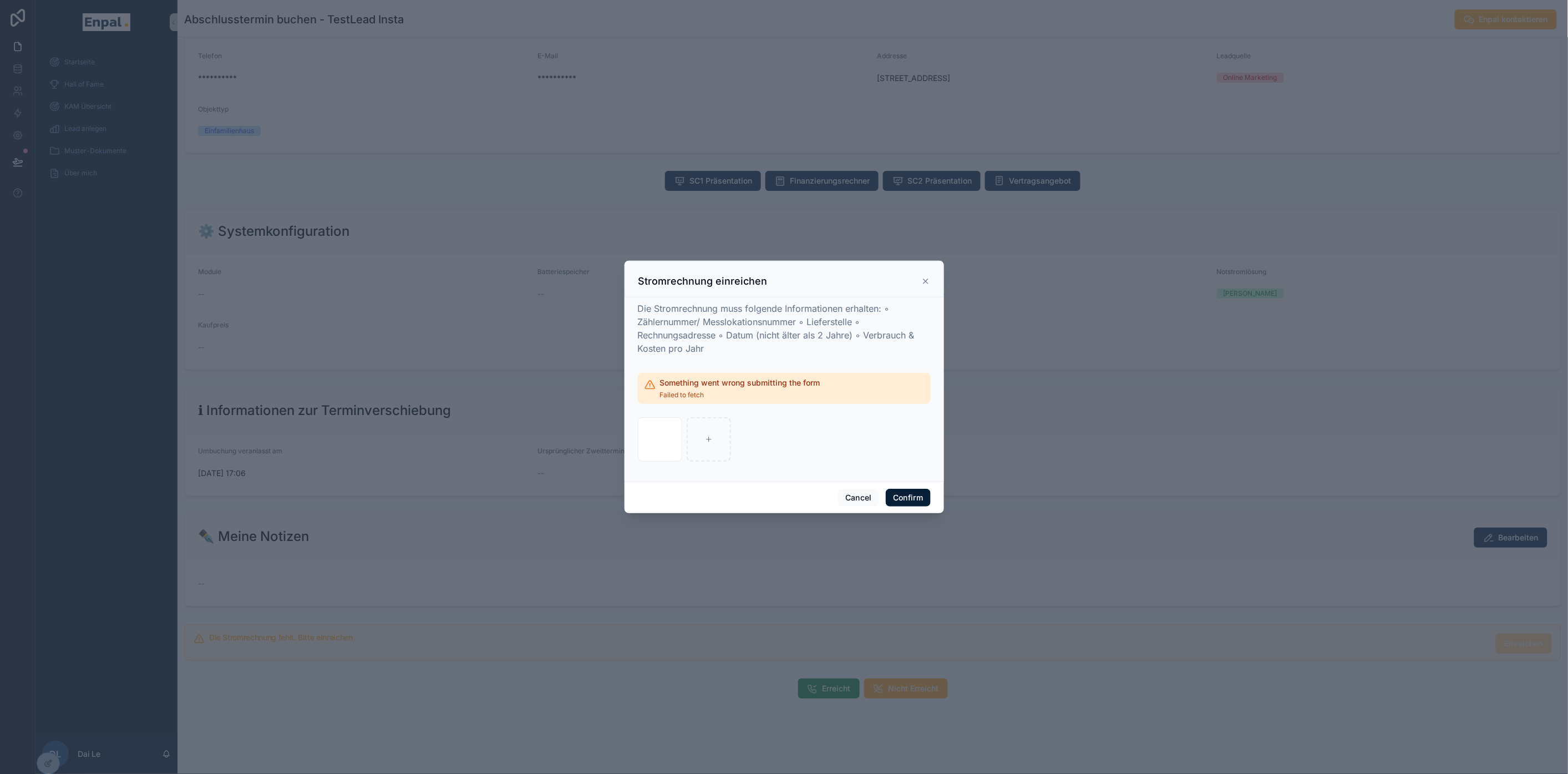
click at [902, 506] on button "Confirm" at bounding box center [908, 498] width 44 height 18
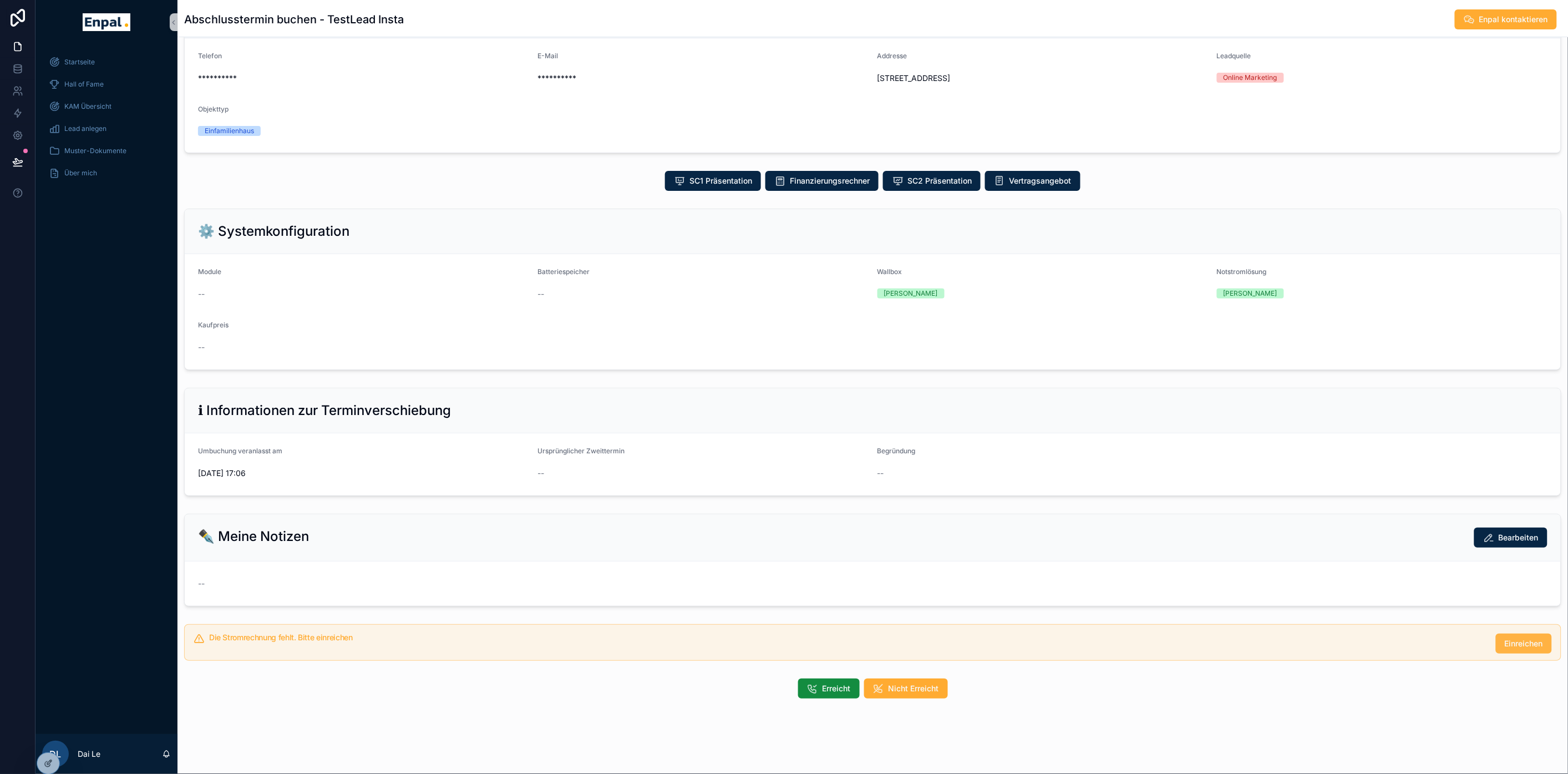
click at [1513, 649] on span "Einreichen" at bounding box center [1524, 644] width 38 height 11
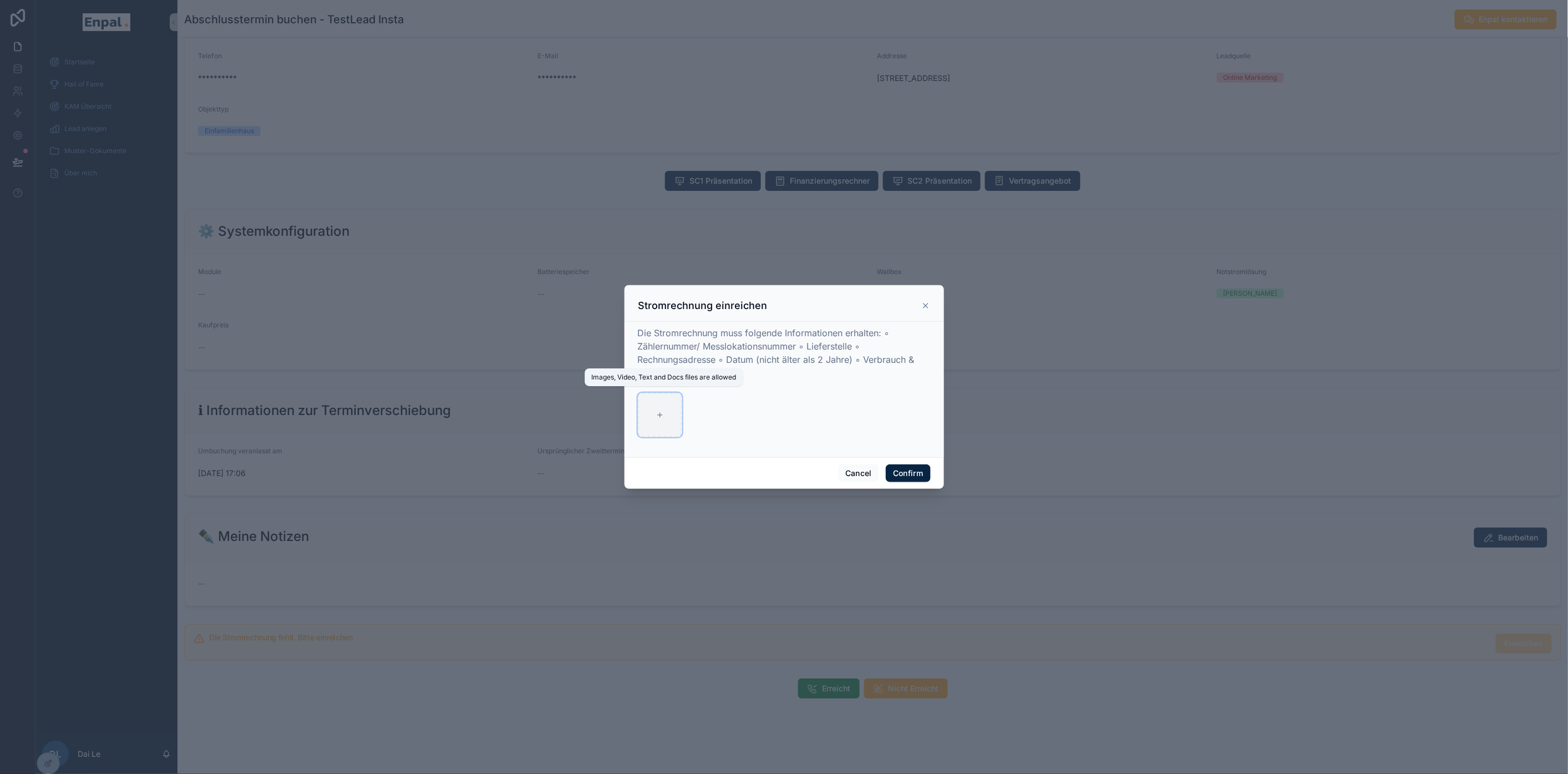
click at [656, 418] on icon at bounding box center [660, 415] width 8 height 8
type input "**********"
click at [902, 479] on button "Confirm" at bounding box center [908, 473] width 44 height 18
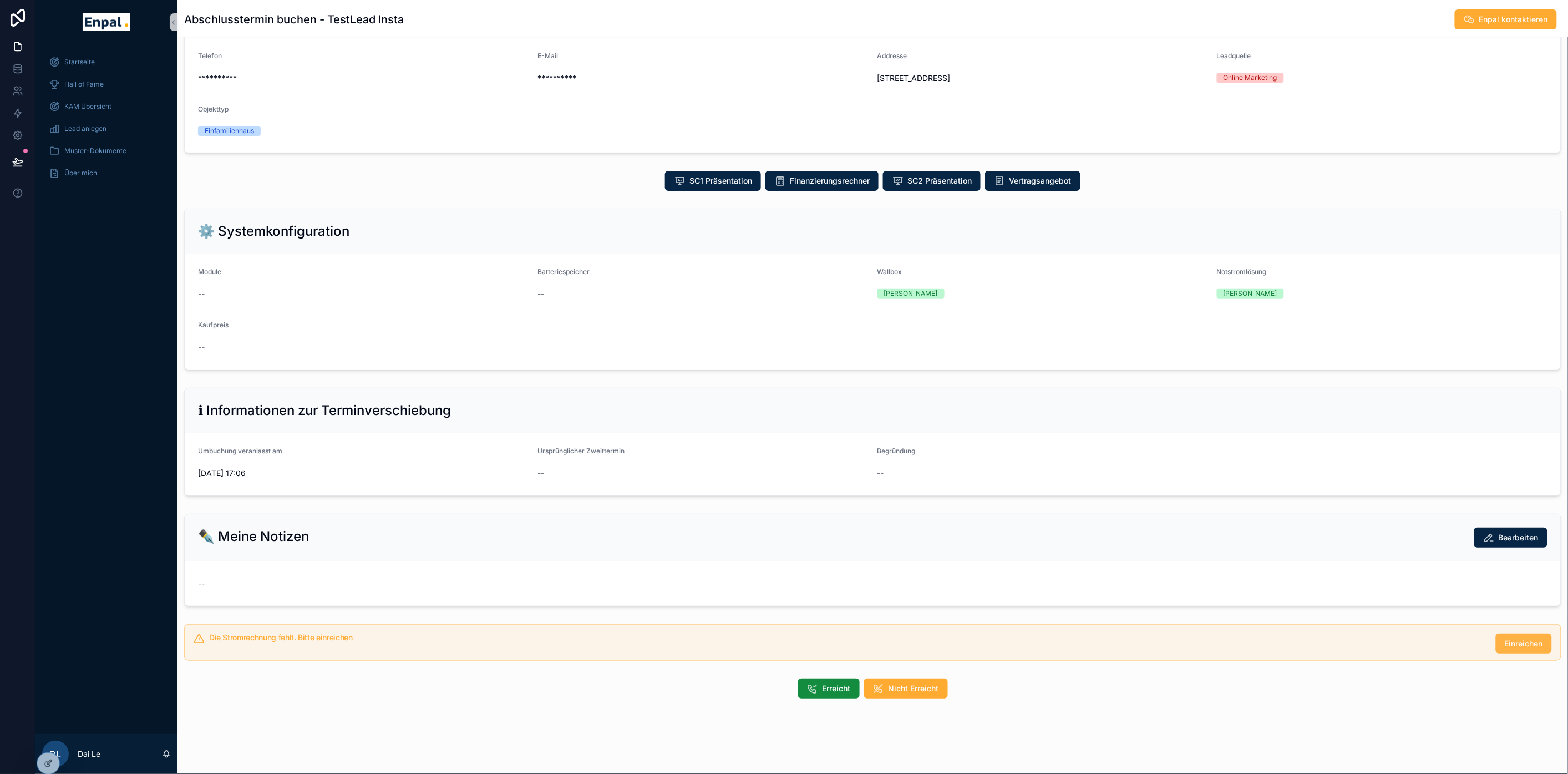
click at [1535, 651] on button "Einreichen" at bounding box center [1524, 644] width 56 height 20
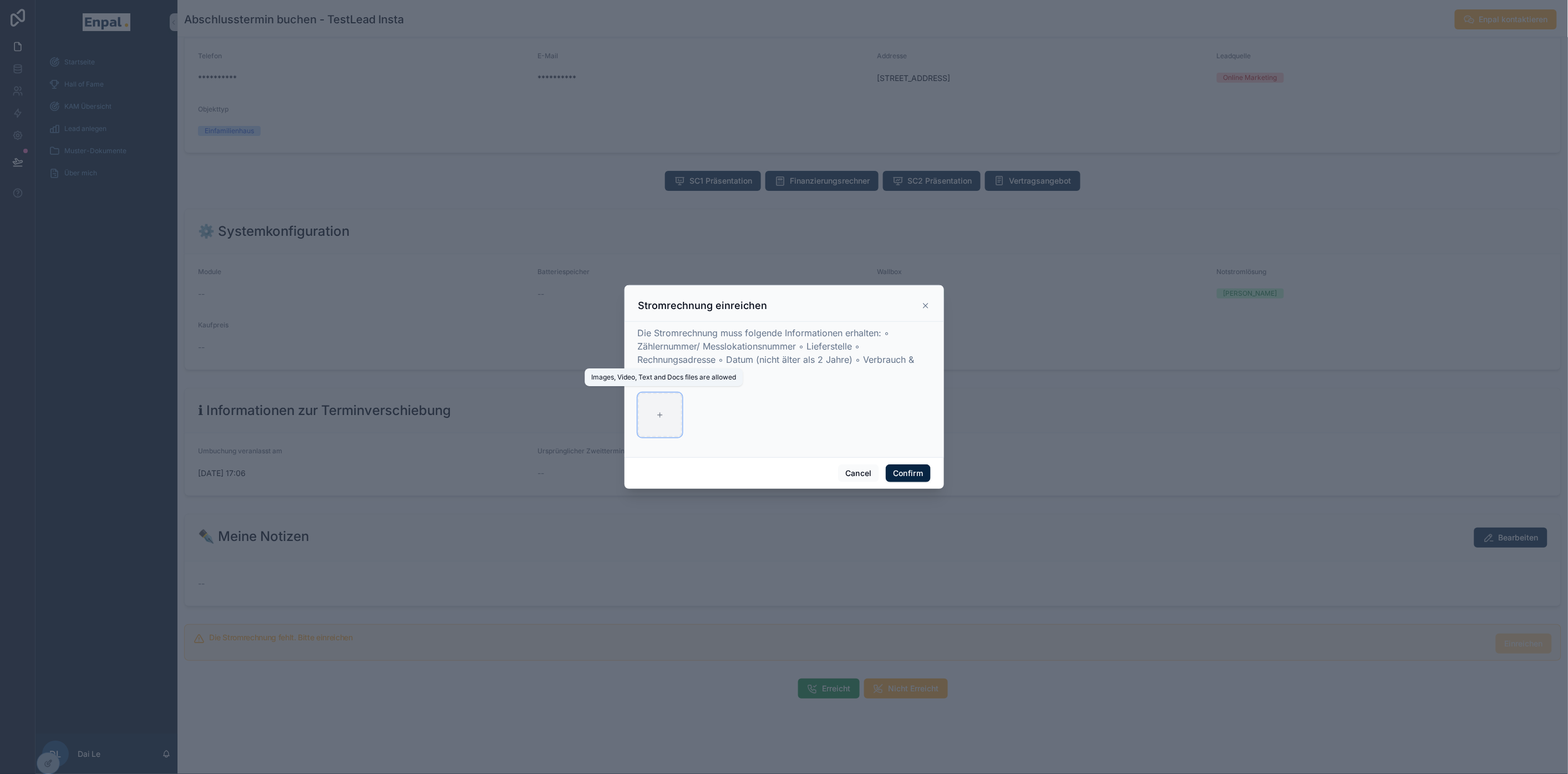
click at [665, 421] on div at bounding box center [660, 415] width 44 height 44
type input "**********"
click at [905, 481] on button "Confirm" at bounding box center [908, 473] width 44 height 18
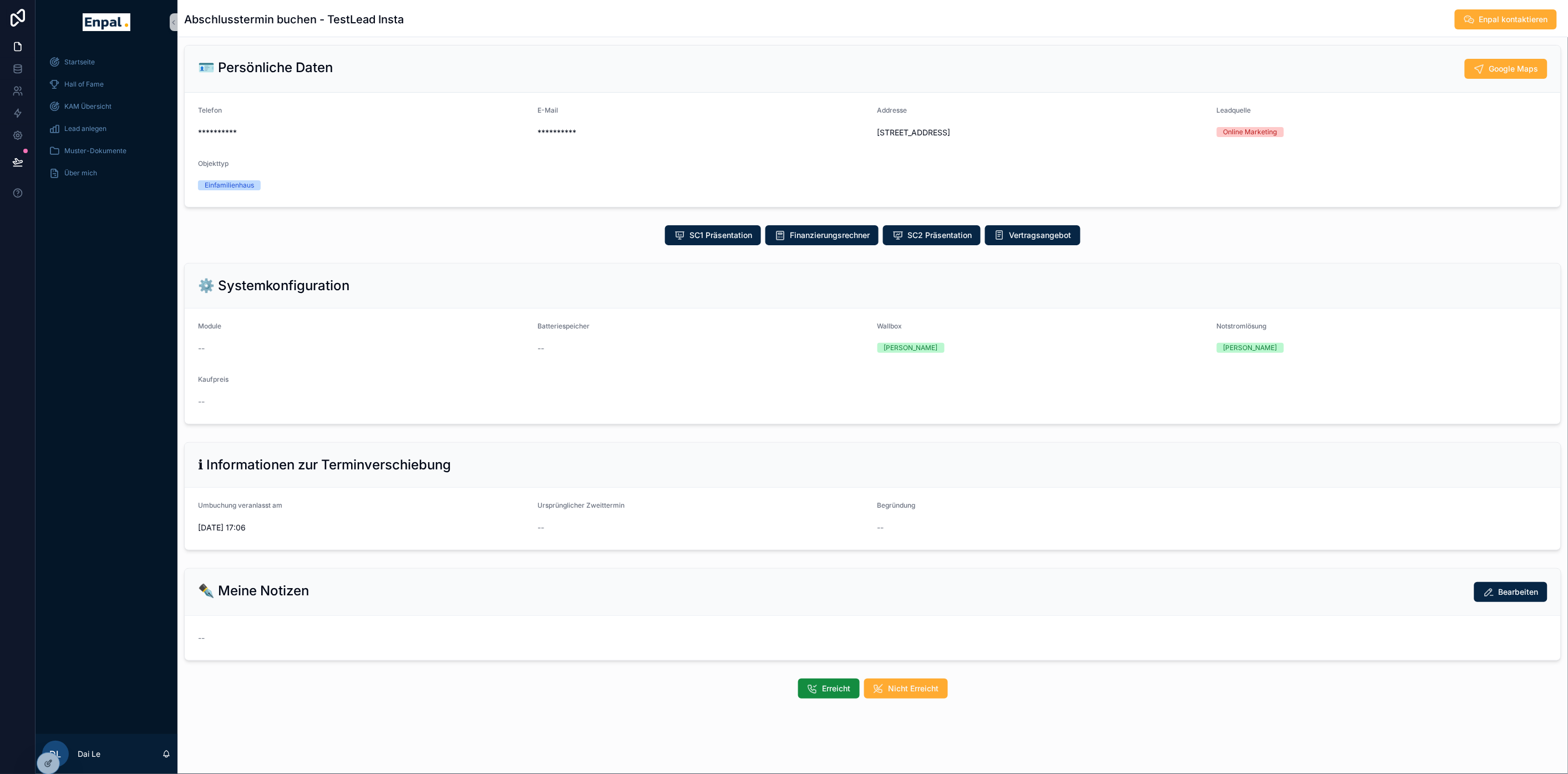
scroll to position [12, 0]
